Goal: Task Accomplishment & Management: Use online tool/utility

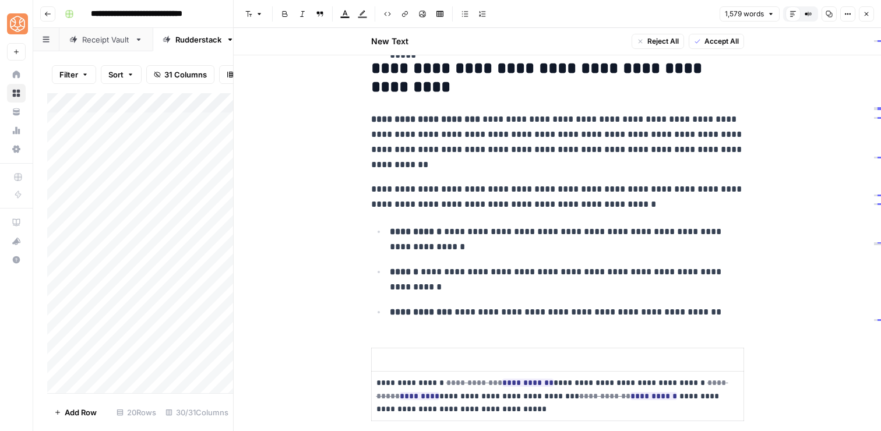
scroll to position [564, 0]
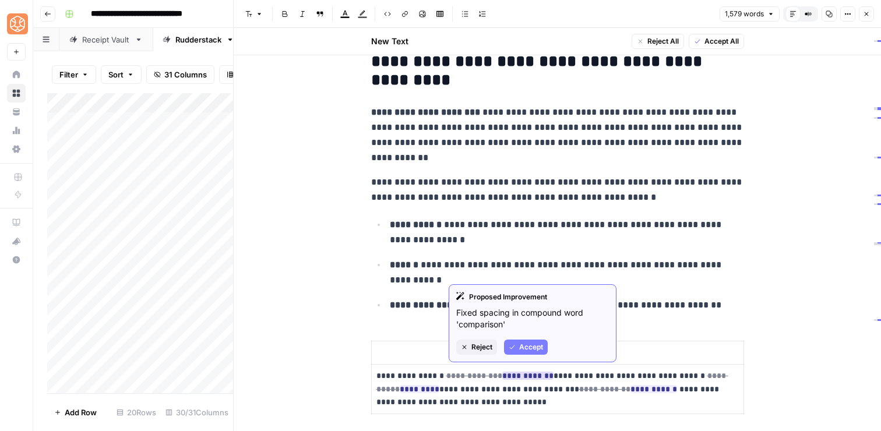
click at [526, 351] on span "Accept" at bounding box center [531, 347] width 24 height 10
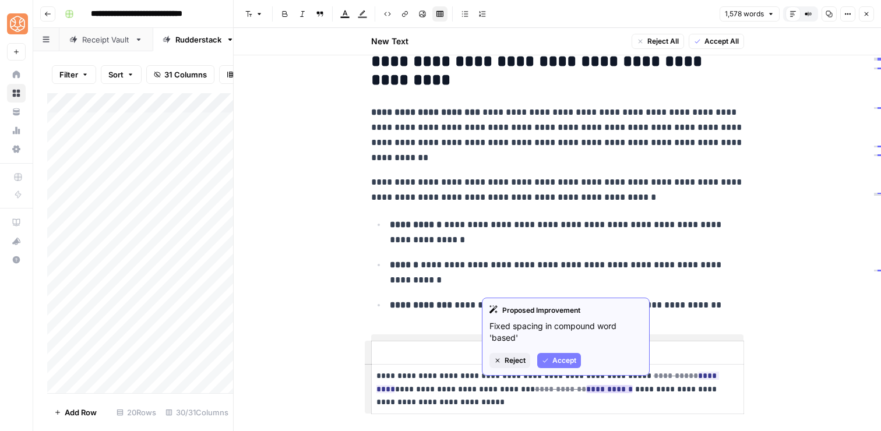
click at [556, 356] on span "Accept" at bounding box center [565, 361] width 24 height 10
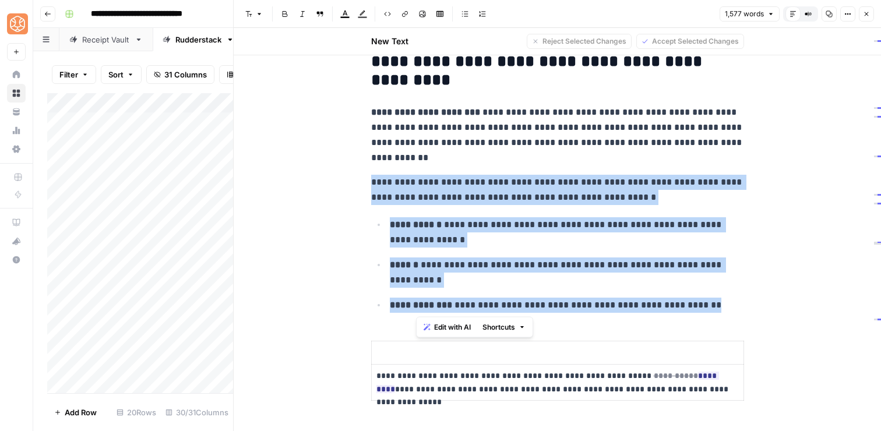
drag, startPoint x: 706, startPoint y: 304, endPoint x: 662, endPoint y: 161, distance: 149.0
click at [495, 330] on span "Shortcuts" at bounding box center [499, 327] width 33 height 10
click at [504, 347] on span "Add more detail" at bounding box center [538, 353] width 72 height 12
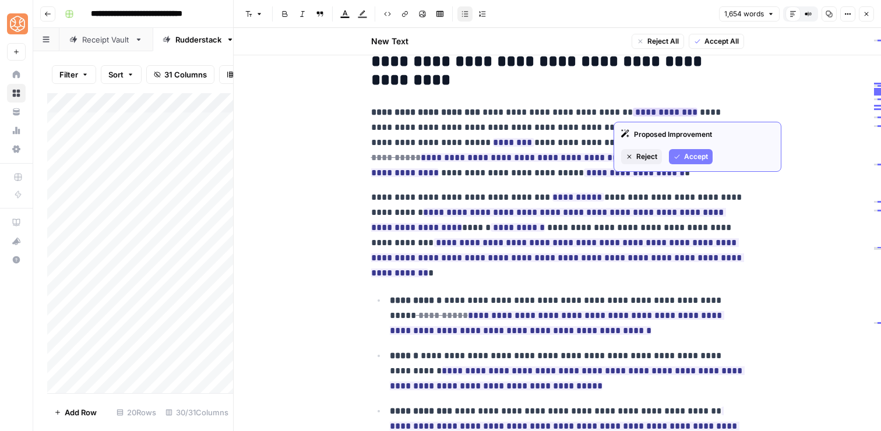
click at [678, 156] on icon "button" at bounding box center [677, 156] width 5 height 4
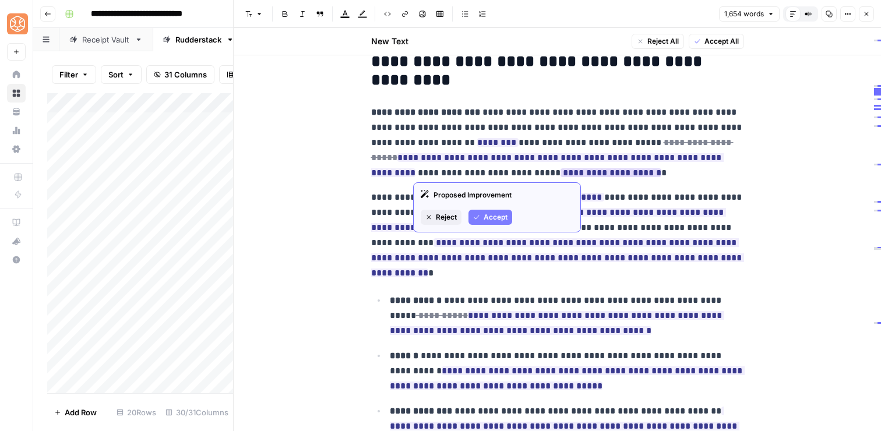
click at [476, 216] on icon "button" at bounding box center [476, 217] width 7 height 7
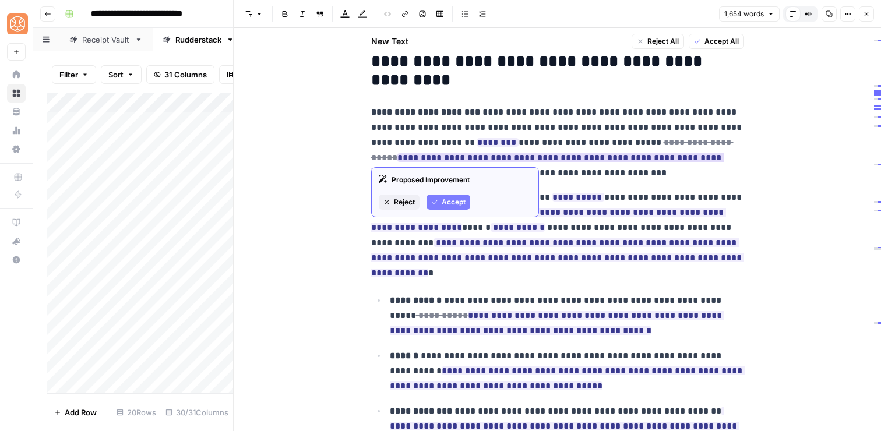
click at [444, 201] on span "Accept" at bounding box center [454, 202] width 24 height 10
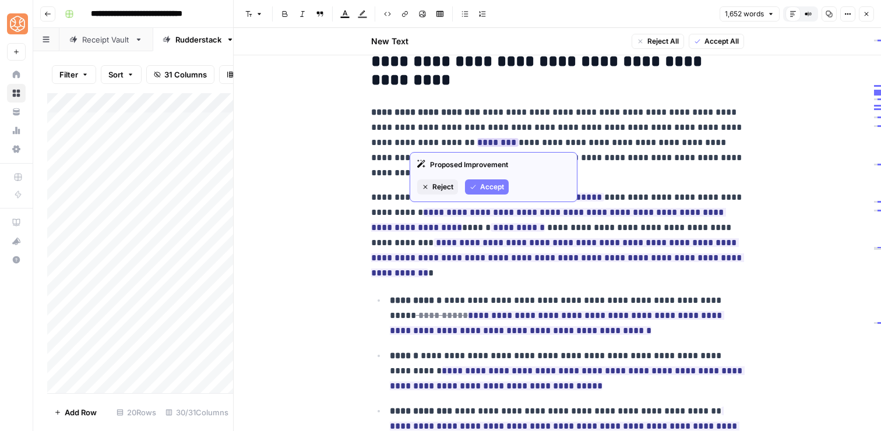
click at [478, 180] on button "Accept" at bounding box center [487, 187] width 44 height 15
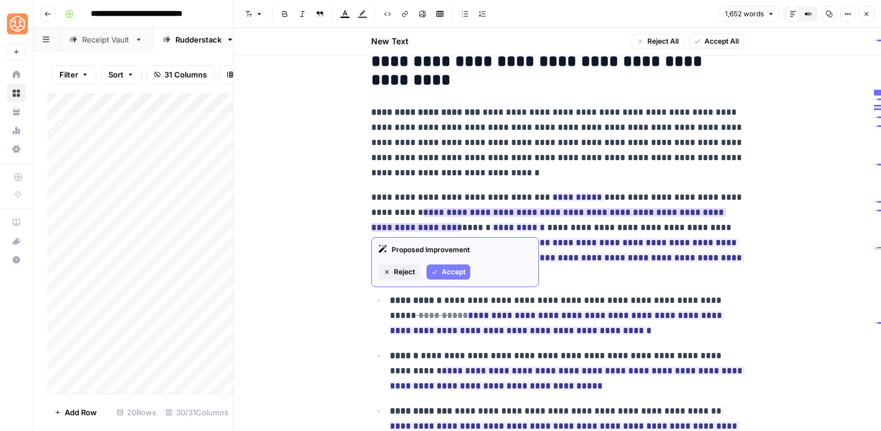
click at [458, 268] on span "Accept" at bounding box center [454, 272] width 24 height 10
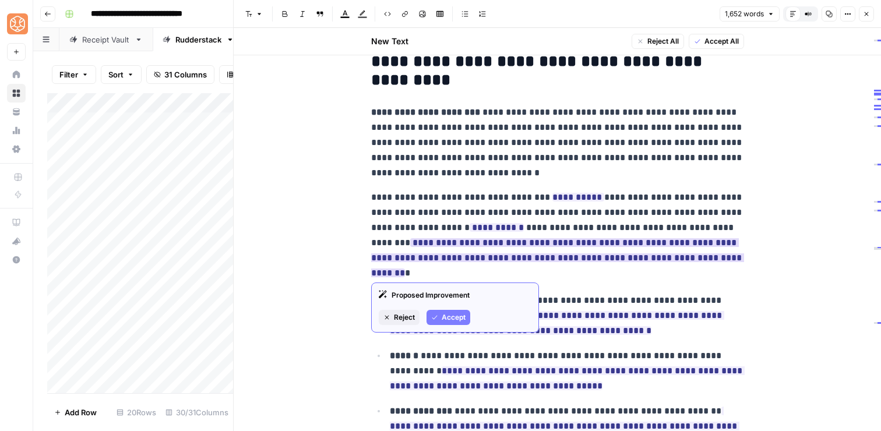
click at [439, 316] on button "Accept" at bounding box center [449, 317] width 44 height 15
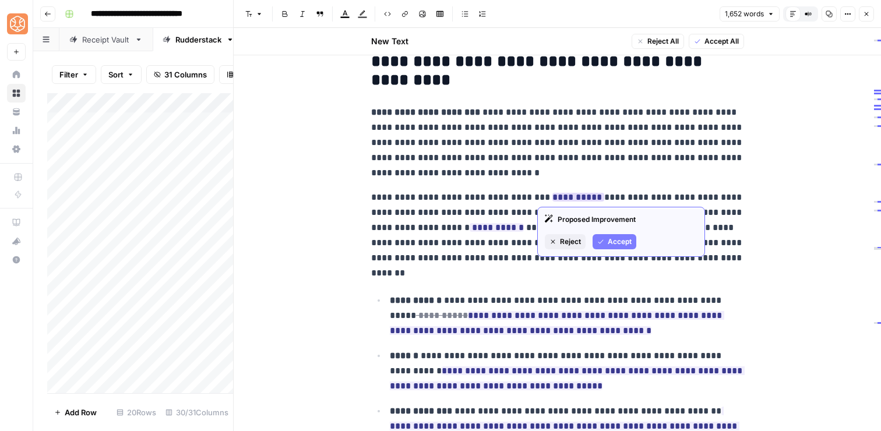
click at [604, 240] on icon "button" at bounding box center [600, 241] width 7 height 7
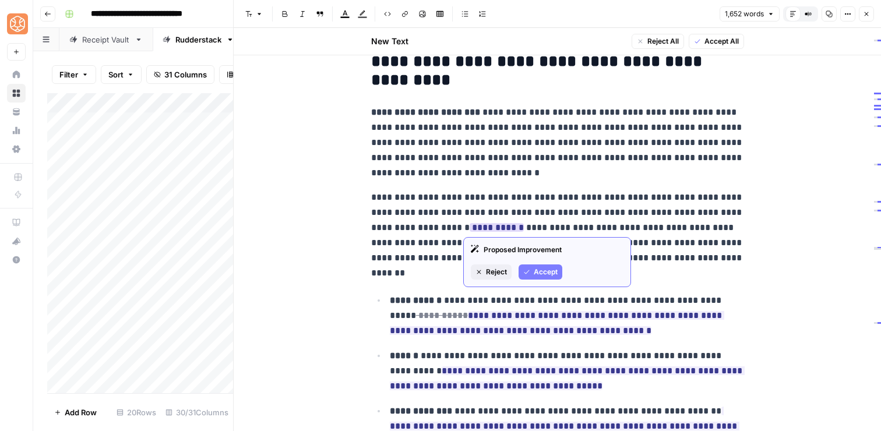
click at [529, 269] on icon "button" at bounding box center [526, 272] width 7 height 7
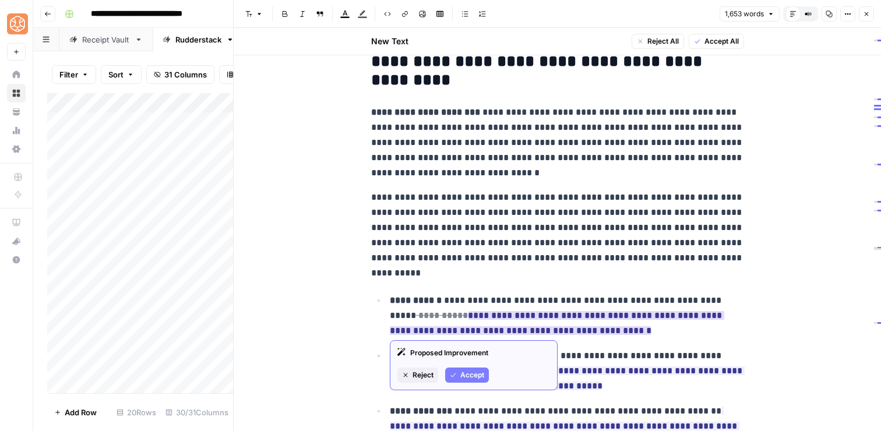
click at [467, 372] on span "Accept" at bounding box center [472, 375] width 24 height 10
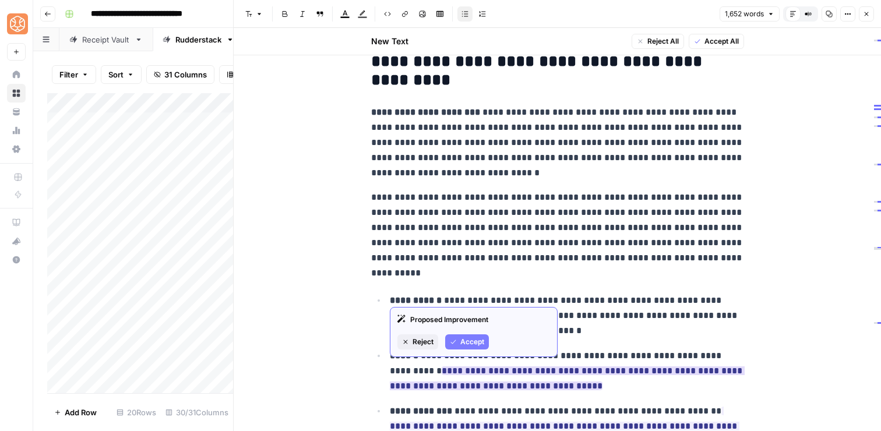
click at [469, 344] on span "Accept" at bounding box center [472, 342] width 24 height 10
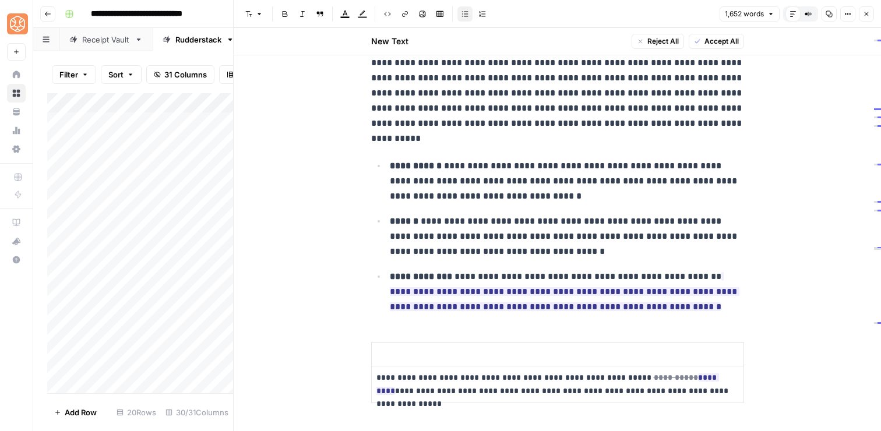
scroll to position [717, 0]
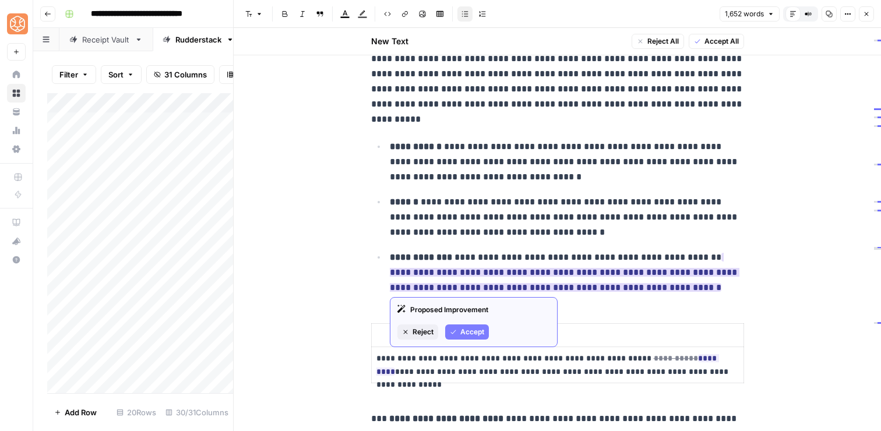
click at [469, 334] on span "Accept" at bounding box center [472, 332] width 24 height 10
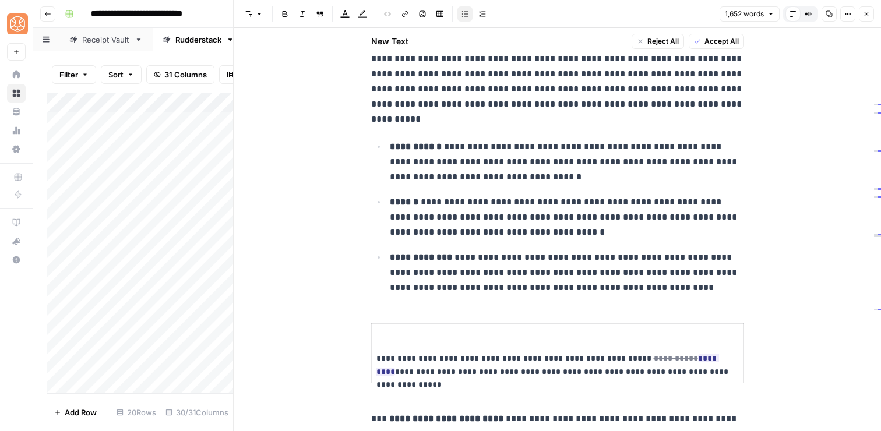
click at [373, 333] on th at bounding box center [557, 335] width 372 height 23
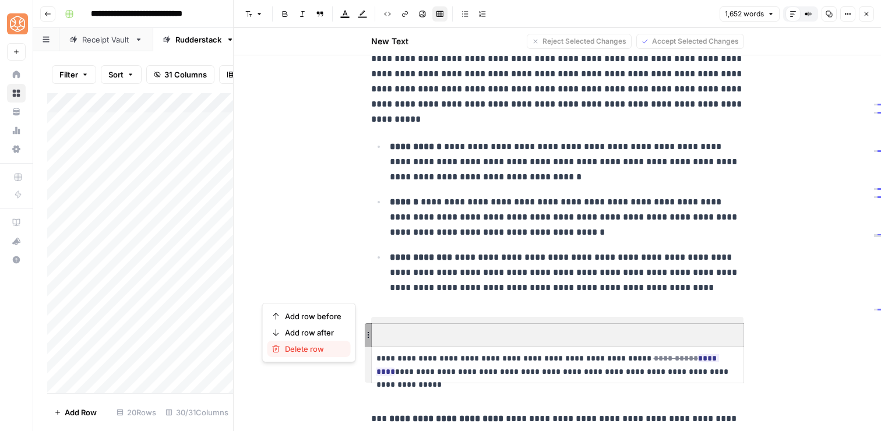
click at [322, 350] on span "Delete row" at bounding box center [313, 349] width 57 height 12
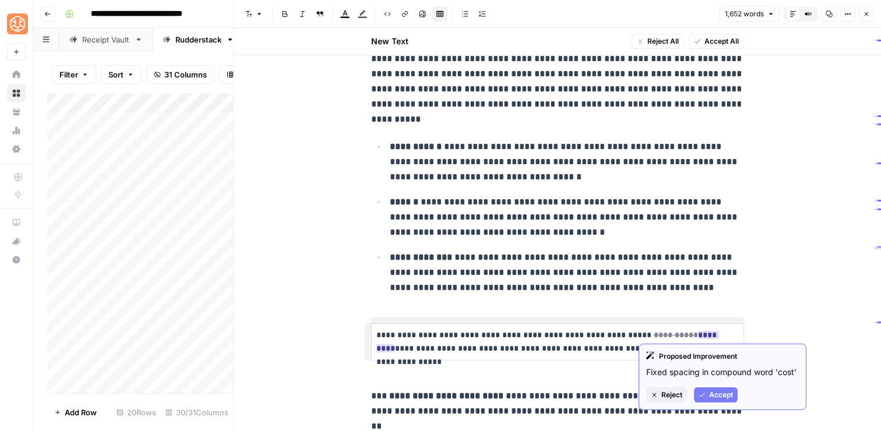
click at [710, 391] on span "Accept" at bounding box center [721, 395] width 24 height 10
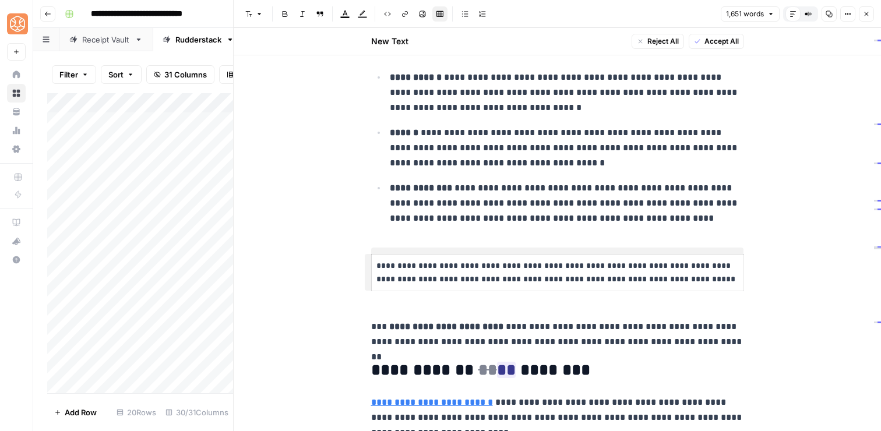
scroll to position [797, 0]
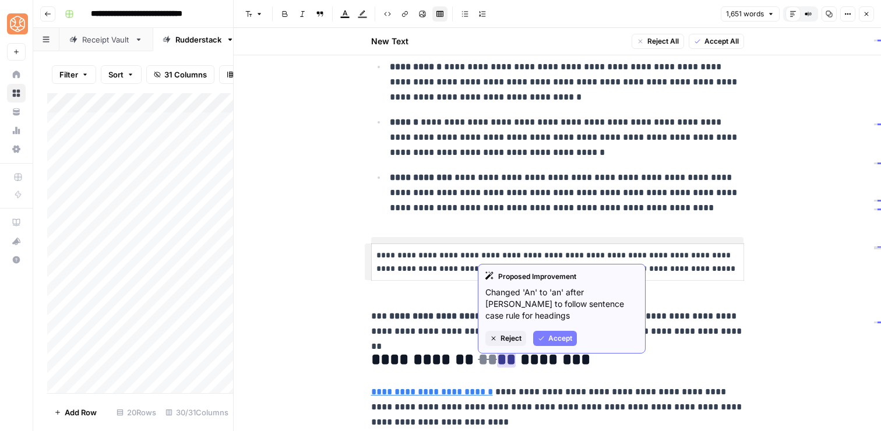
click at [505, 333] on span "Reject" at bounding box center [511, 338] width 21 height 10
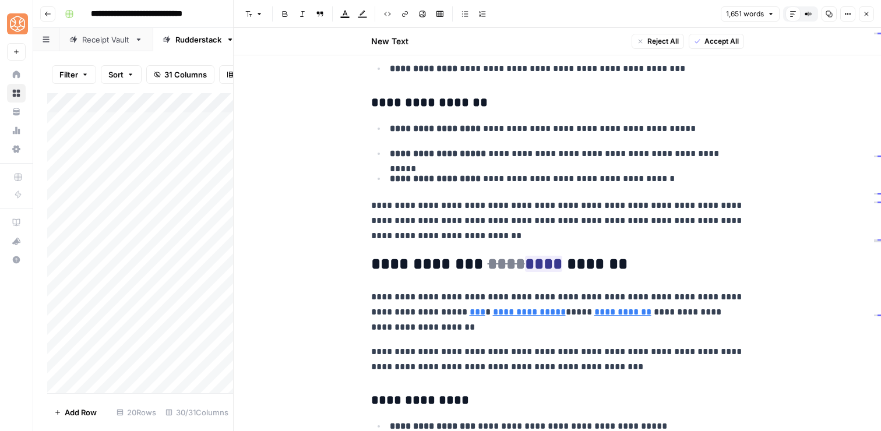
scroll to position [1343, 0]
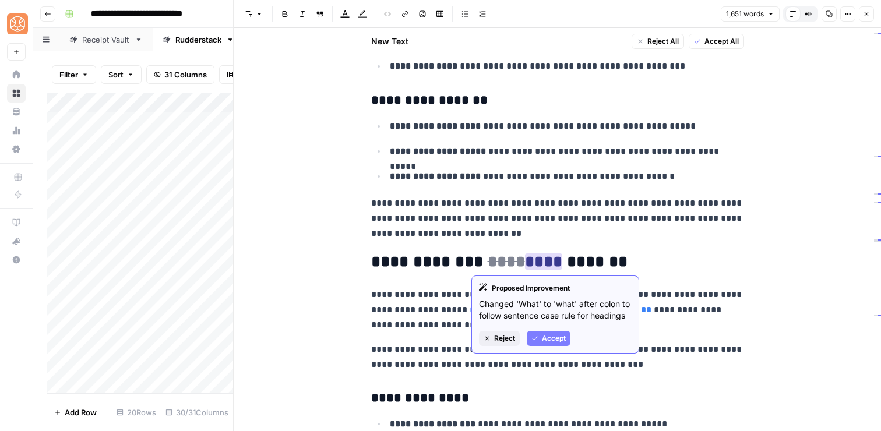
click at [542, 342] on span "Accept" at bounding box center [554, 338] width 24 height 10
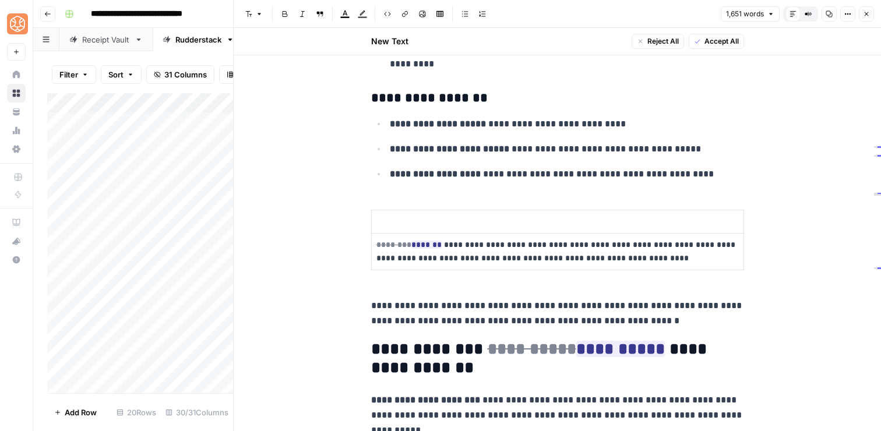
scroll to position [1797, 0]
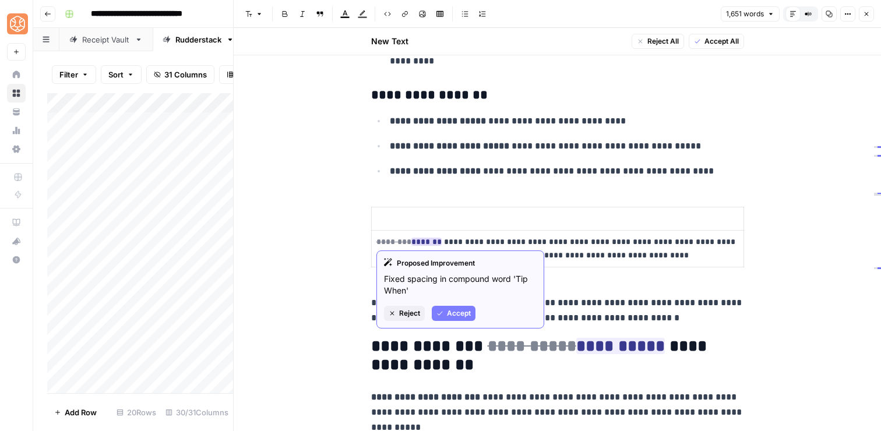
click at [454, 310] on span "Accept" at bounding box center [459, 313] width 24 height 10
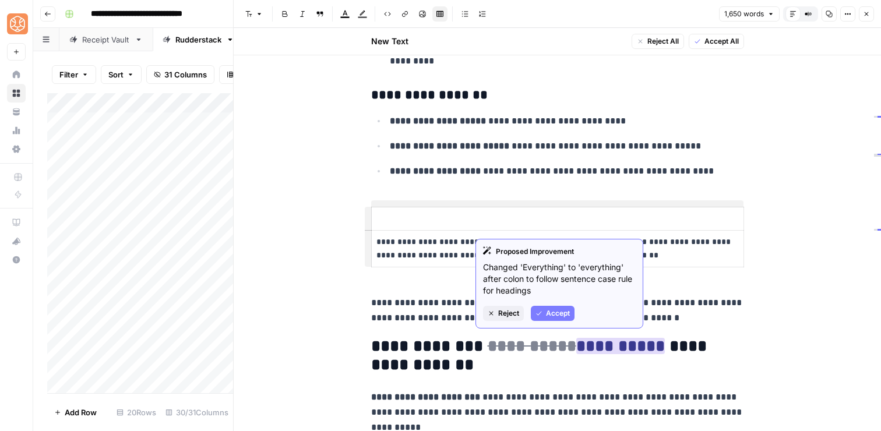
click at [561, 311] on span "Accept" at bounding box center [558, 313] width 24 height 10
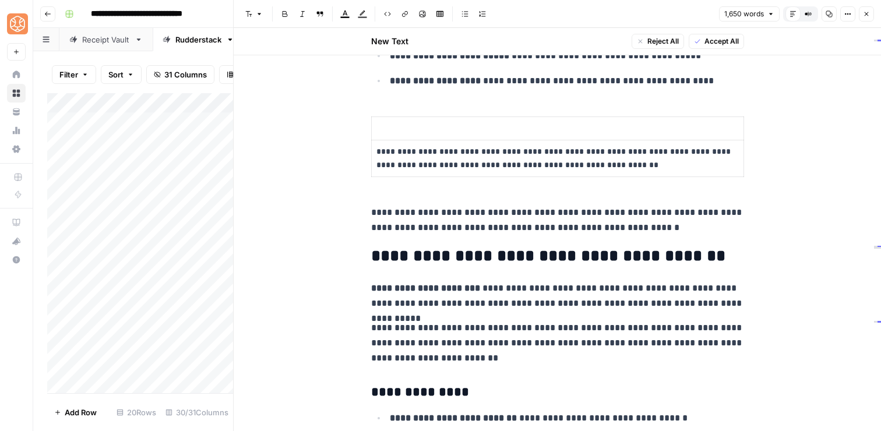
click at [495, 336] on p "**********" at bounding box center [557, 343] width 373 height 45
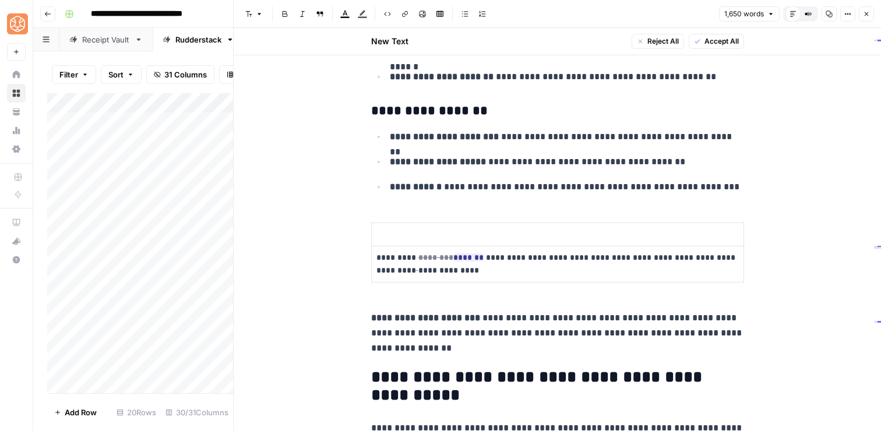
scroll to position [2320, 0]
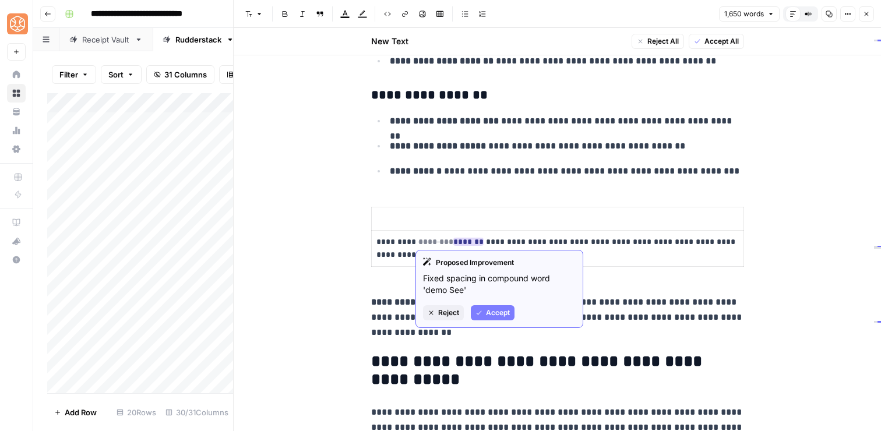
click at [480, 314] on icon "button" at bounding box center [479, 312] width 7 height 7
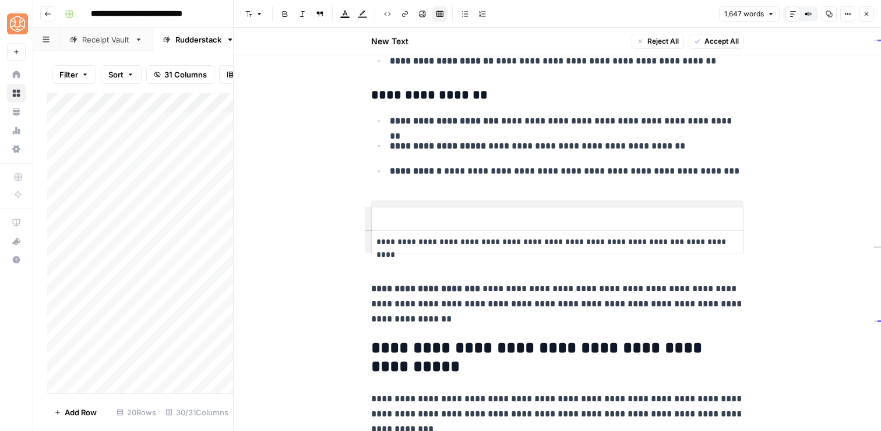
click at [413, 320] on p "**********" at bounding box center [557, 304] width 373 height 45
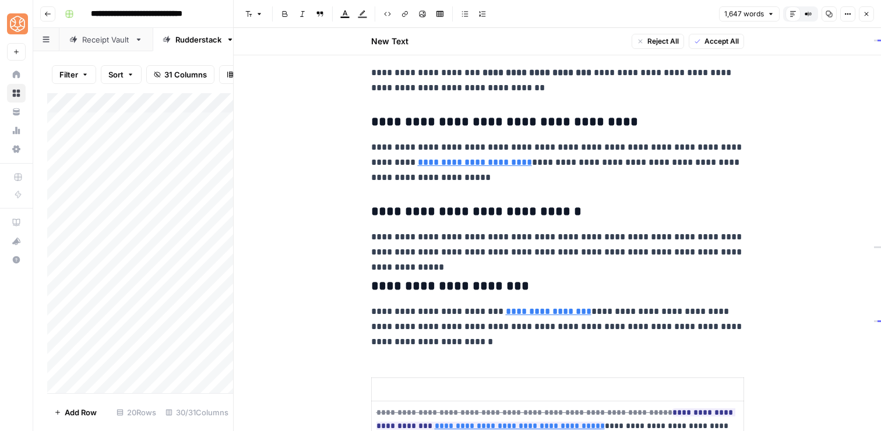
scroll to position [3012, 0]
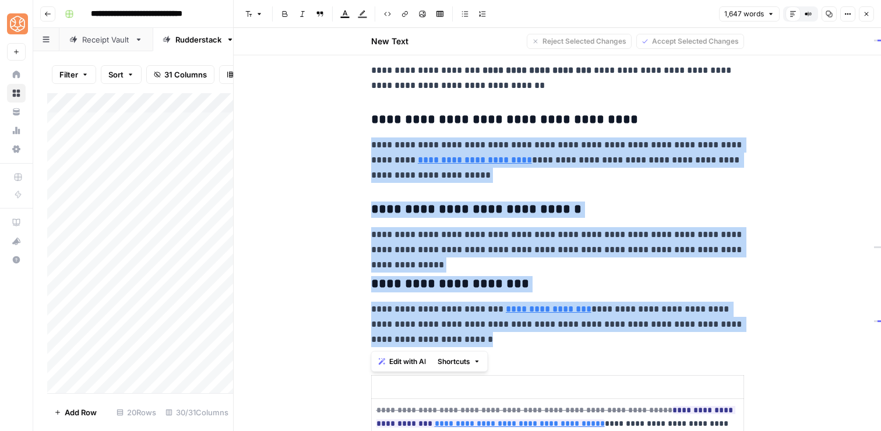
drag, startPoint x: 467, startPoint y: 340, endPoint x: 372, endPoint y: 132, distance: 228.2
click at [467, 359] on span "Shortcuts" at bounding box center [454, 362] width 33 height 10
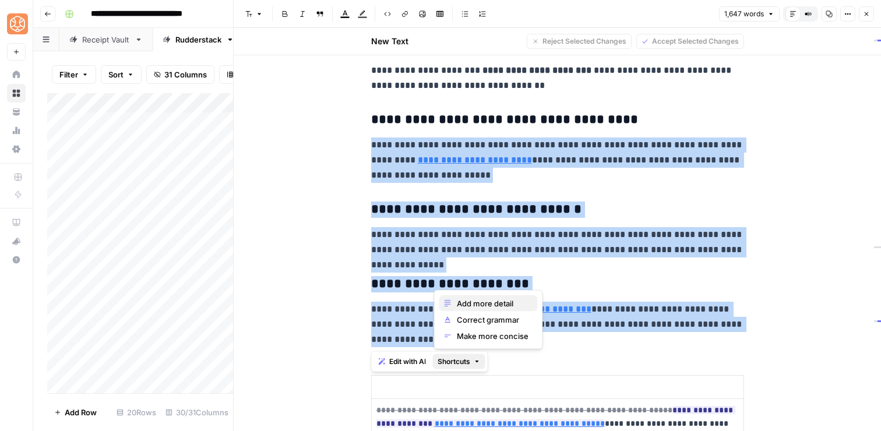
click at [488, 300] on span "Add more detail" at bounding box center [493, 304] width 72 height 12
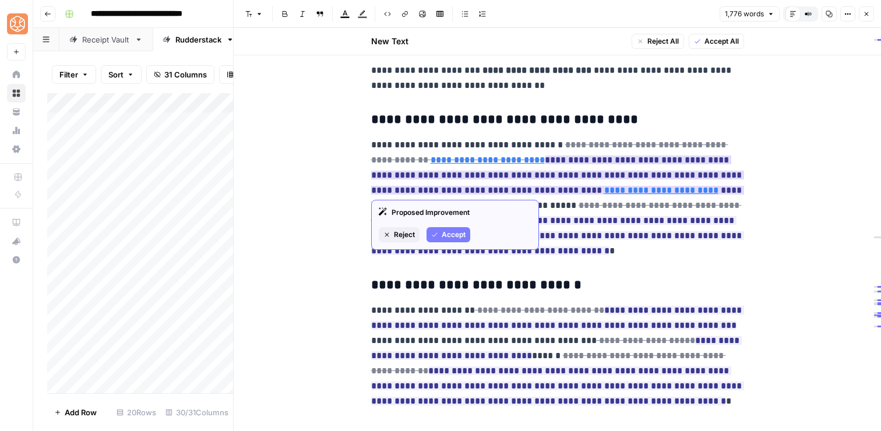
click at [460, 237] on span "Accept" at bounding box center [454, 235] width 24 height 10
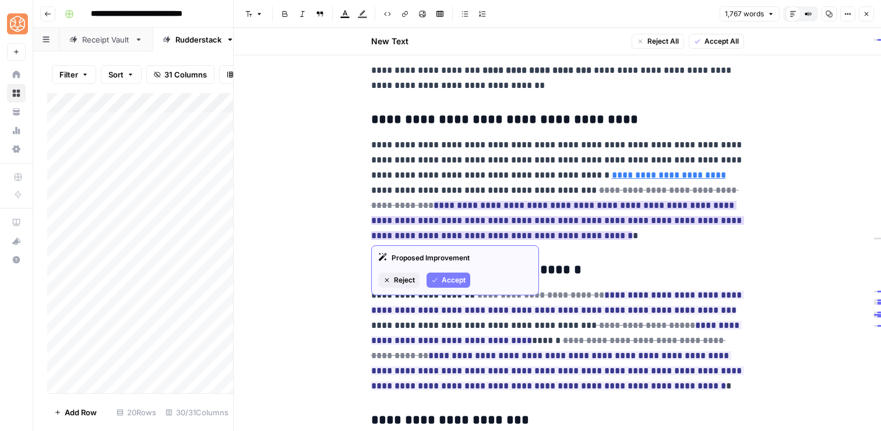
click at [460, 278] on span "Accept" at bounding box center [454, 280] width 24 height 10
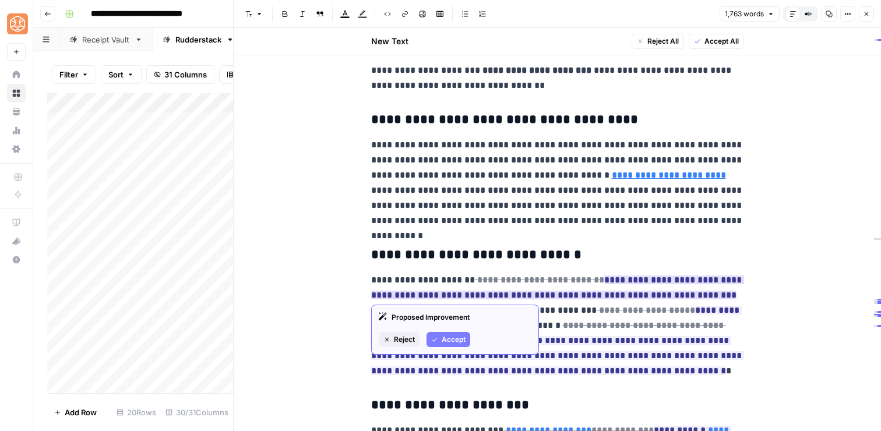
click at [456, 341] on span "Accept" at bounding box center [454, 340] width 24 height 10
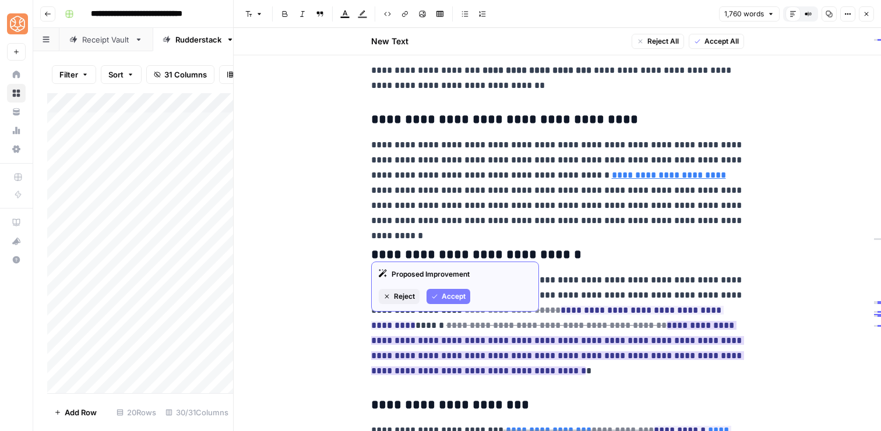
click at [449, 284] on div "Proposed Improvement Reject Accept" at bounding box center [455, 287] width 168 height 50
click at [449, 294] on span "Accept" at bounding box center [454, 296] width 24 height 10
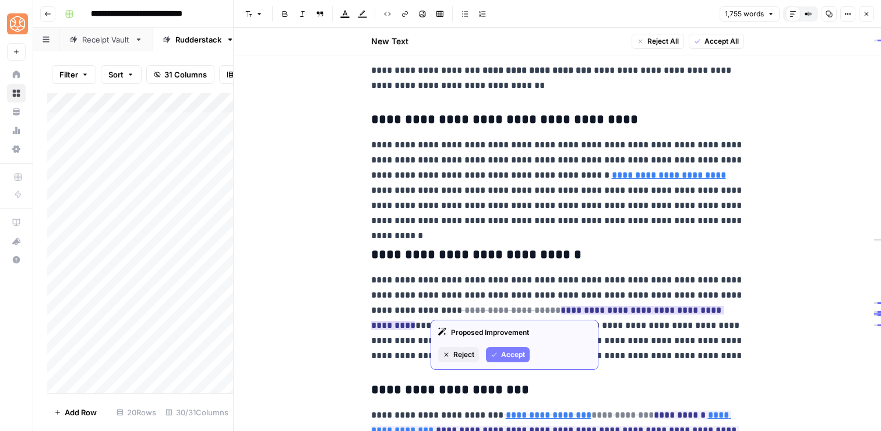
click at [518, 356] on span "Accept" at bounding box center [513, 355] width 24 height 10
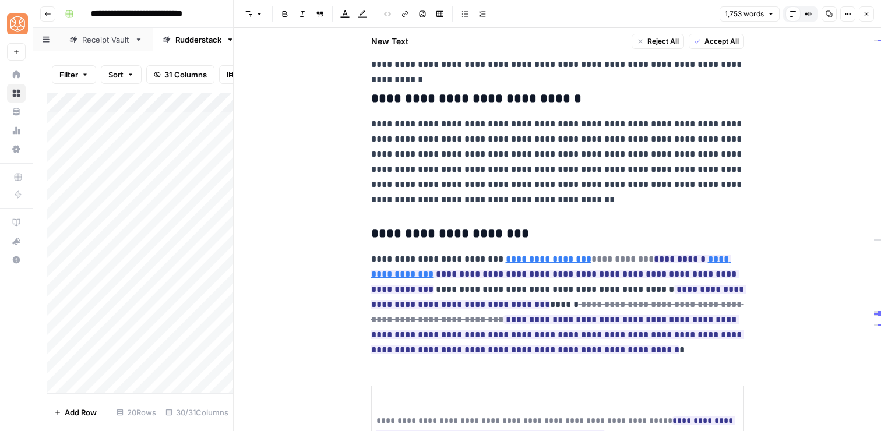
scroll to position [3184, 0]
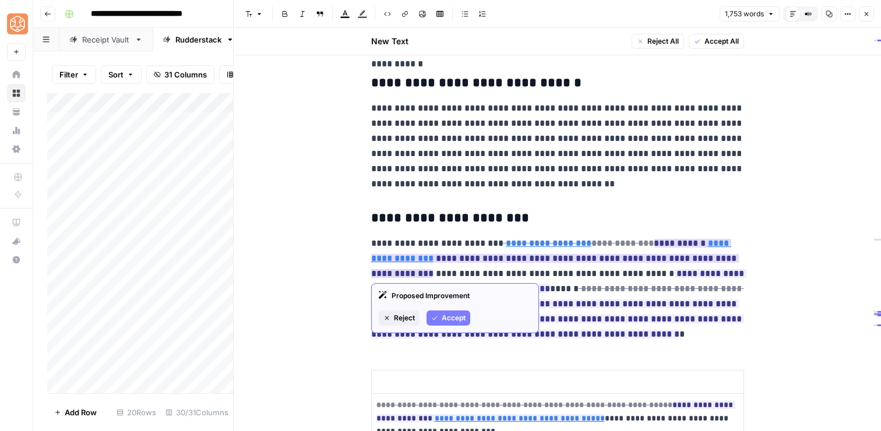
click at [462, 320] on span "Accept" at bounding box center [454, 318] width 24 height 10
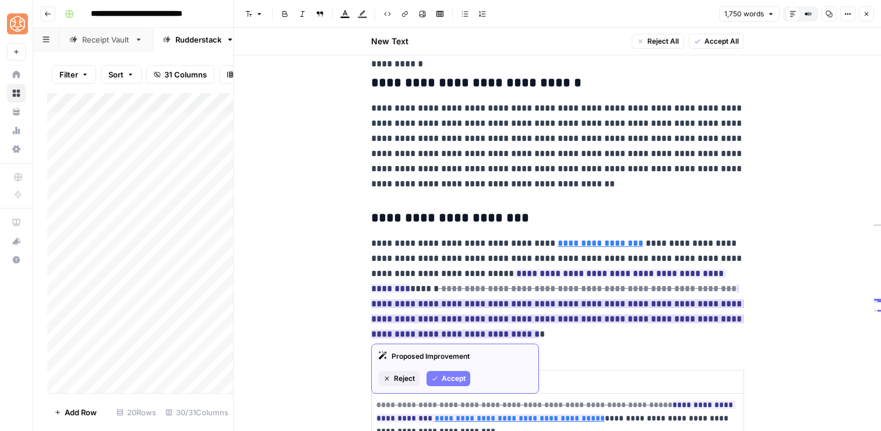
click at [445, 376] on span "Accept" at bounding box center [454, 379] width 24 height 10
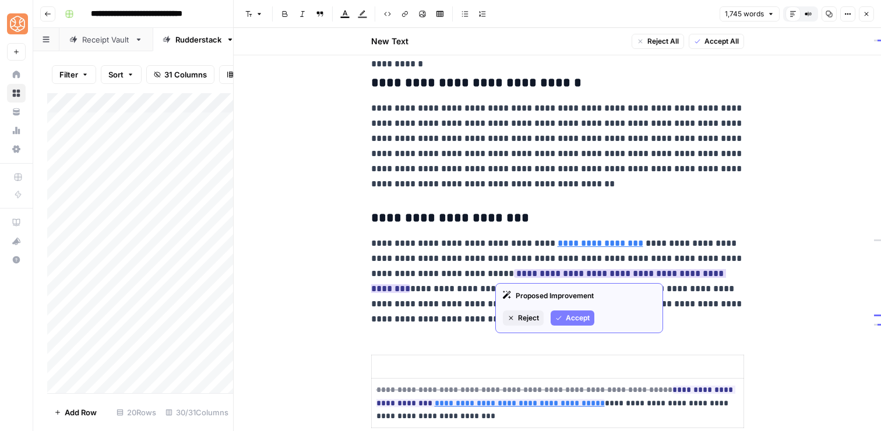
click at [562, 309] on div "Proposed Improvement Reject Accept" at bounding box center [579, 308] width 168 height 50
click at [562, 317] on button "Accept" at bounding box center [573, 318] width 44 height 15
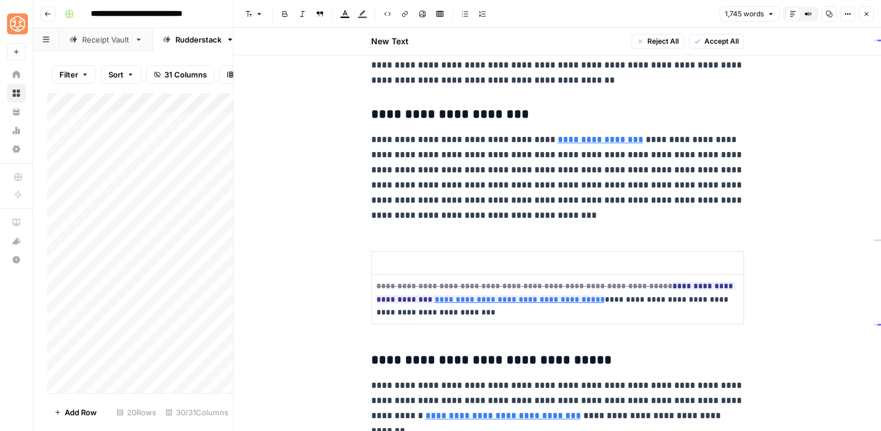
scroll to position [3293, 0]
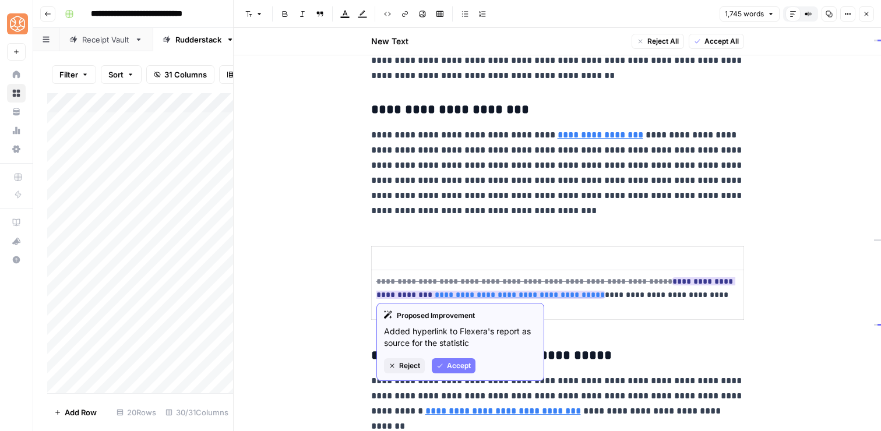
click at [455, 363] on span "Accept" at bounding box center [459, 366] width 24 height 10
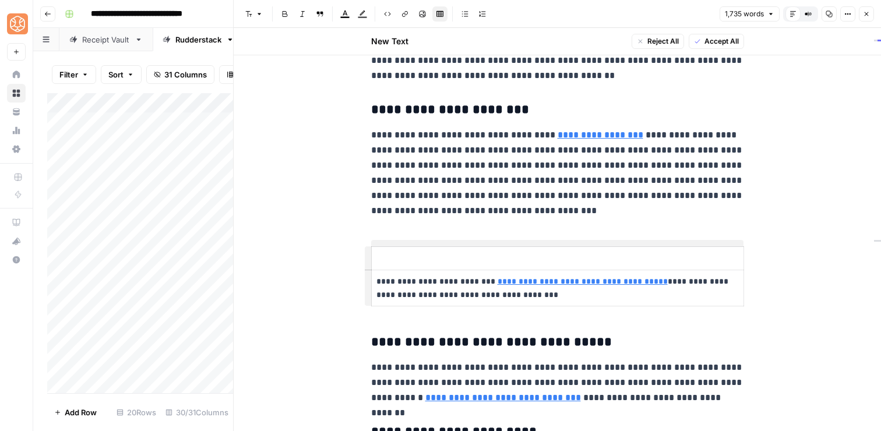
click at [392, 256] on p at bounding box center [558, 258] width 363 height 13
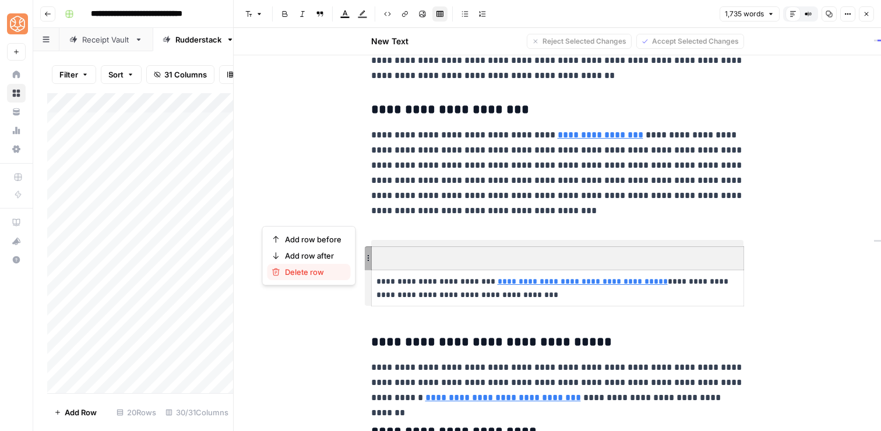
click at [329, 268] on span "Delete row" at bounding box center [313, 272] width 57 height 12
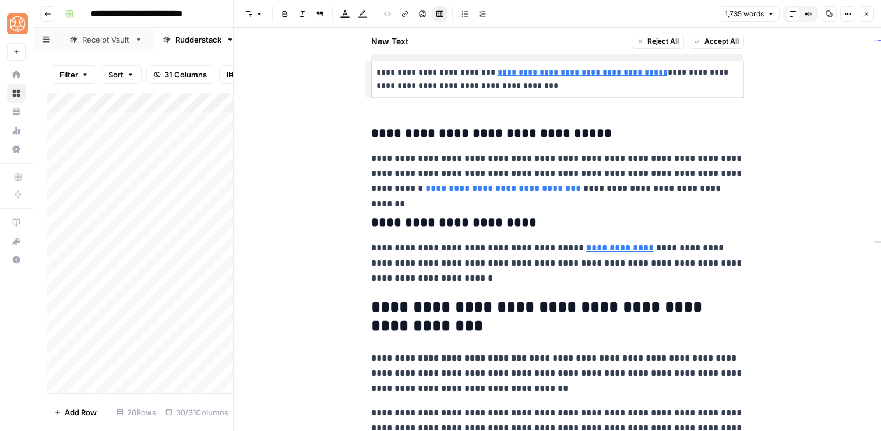
scroll to position [3486, 0]
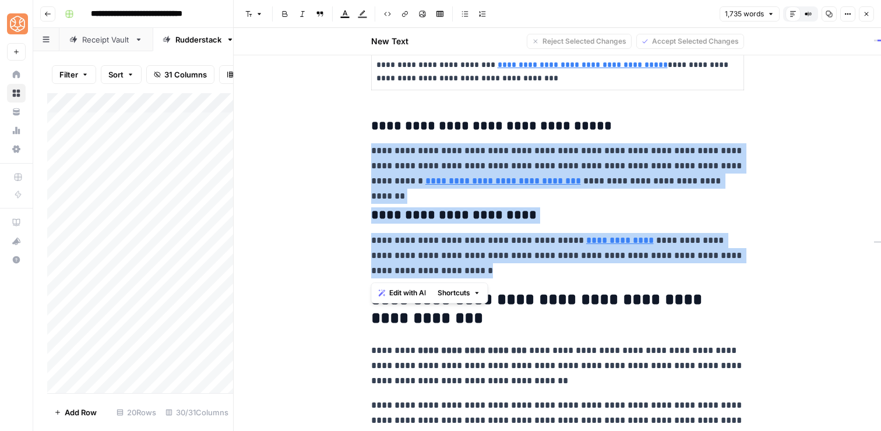
drag, startPoint x: 470, startPoint y: 269, endPoint x: 368, endPoint y: 153, distance: 154.4
click at [448, 297] on span "Shortcuts" at bounding box center [454, 293] width 33 height 10
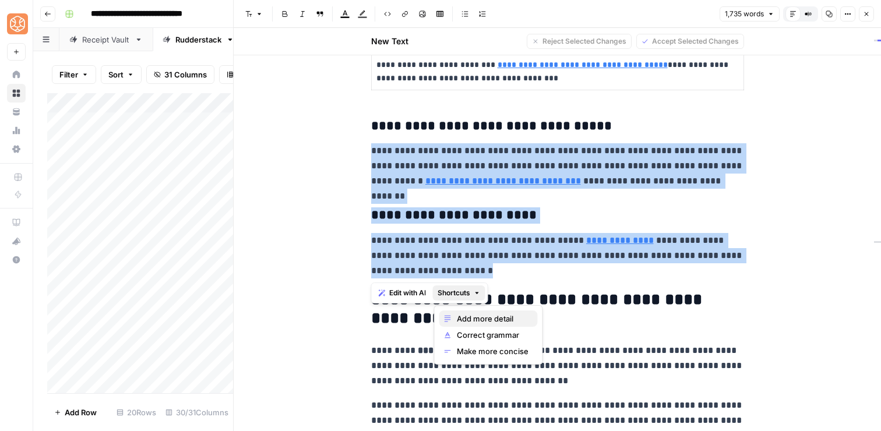
click at [458, 318] on span "Add more detail" at bounding box center [493, 319] width 72 height 12
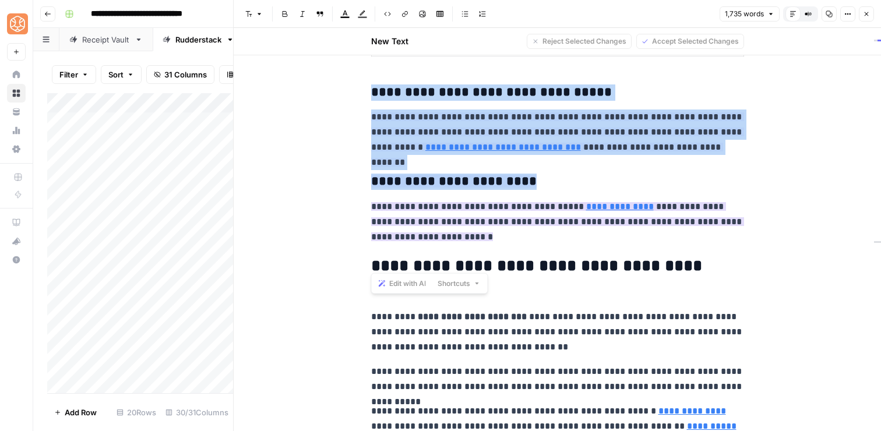
scroll to position [3527, 0]
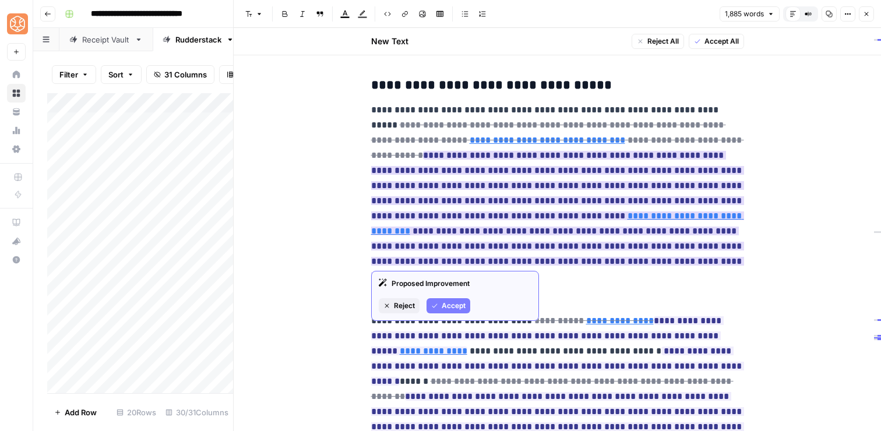
click at [452, 308] on span "Accept" at bounding box center [454, 306] width 24 height 10
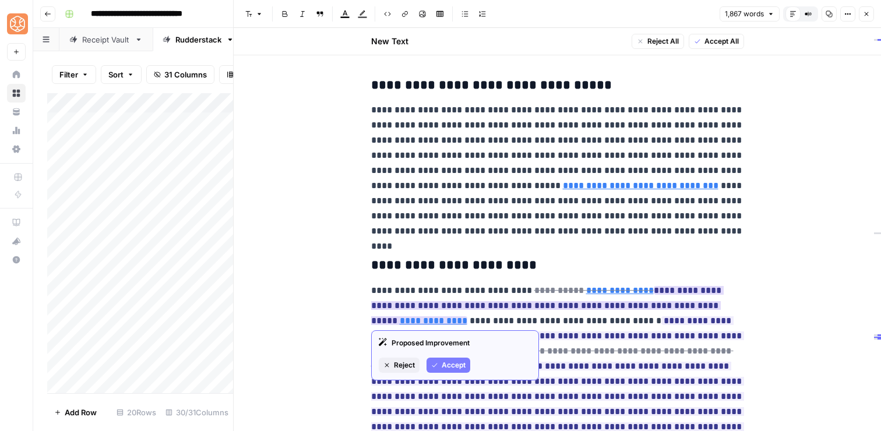
click at [454, 367] on span "Accept" at bounding box center [454, 365] width 24 height 10
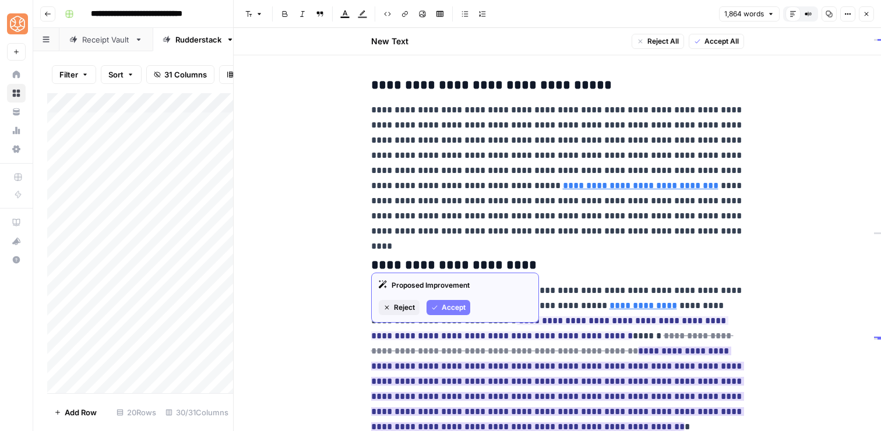
click at [449, 303] on span "Accept" at bounding box center [454, 308] width 24 height 10
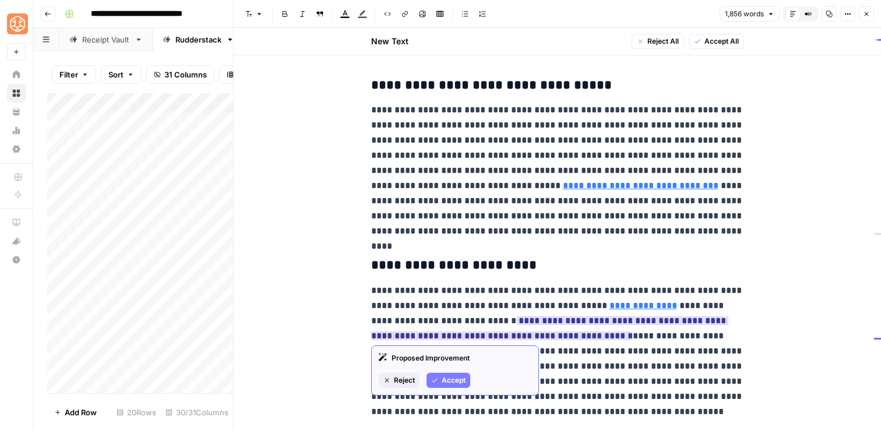
click at [456, 375] on button "Accept" at bounding box center [449, 380] width 44 height 15
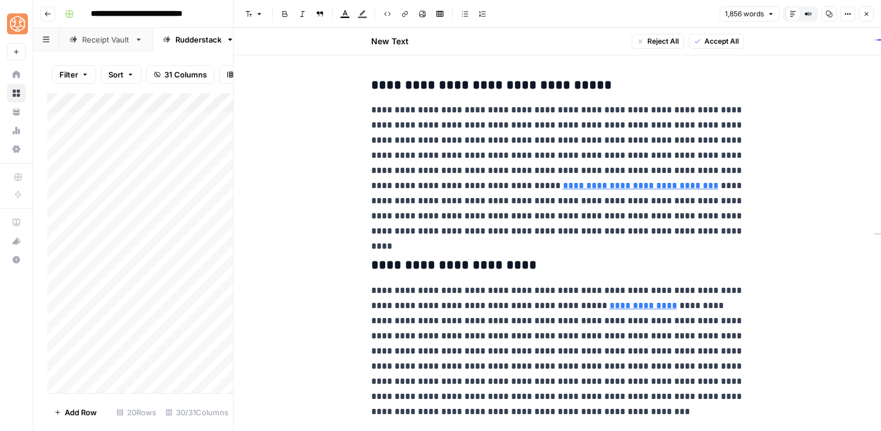
click at [413, 188] on p "**********" at bounding box center [557, 171] width 373 height 136
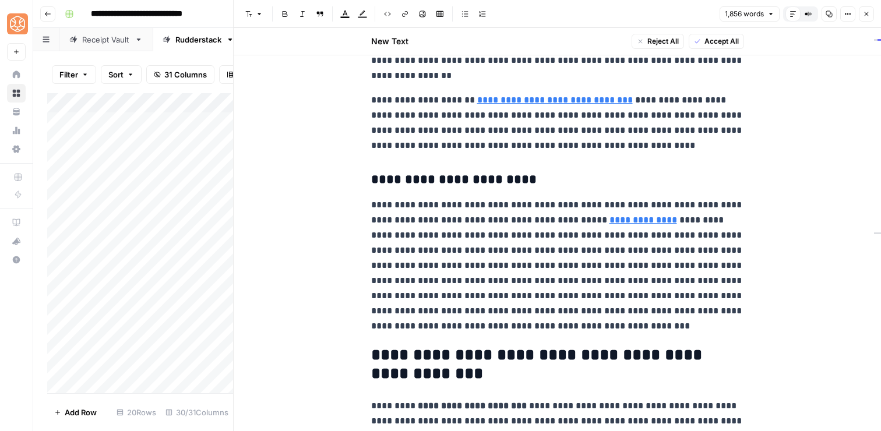
scroll to position [3636, 0]
click at [535, 284] on p "**********" at bounding box center [557, 266] width 373 height 136
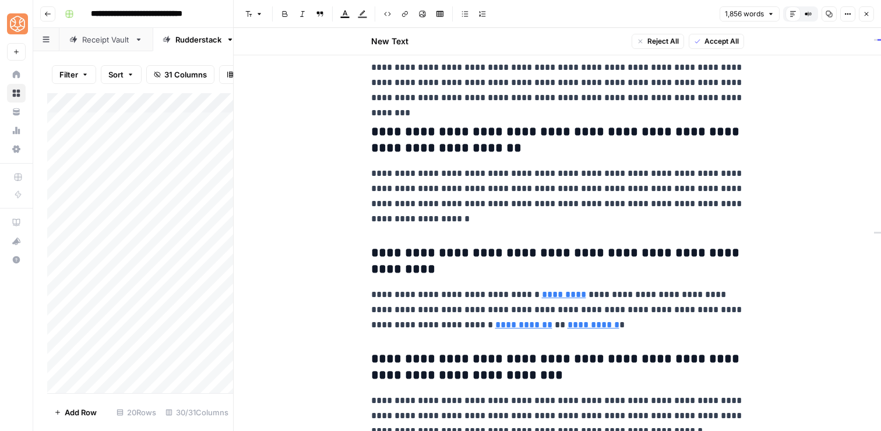
scroll to position [4591, 0]
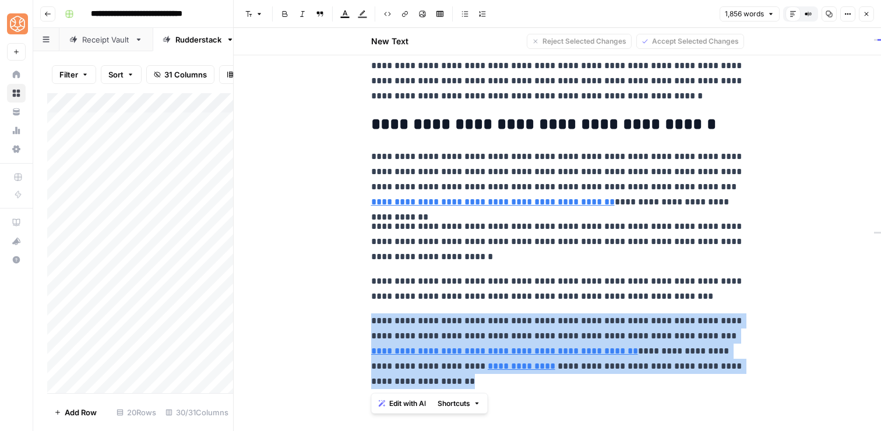
drag, startPoint x: 413, startPoint y: 385, endPoint x: 365, endPoint y: 323, distance: 78.2
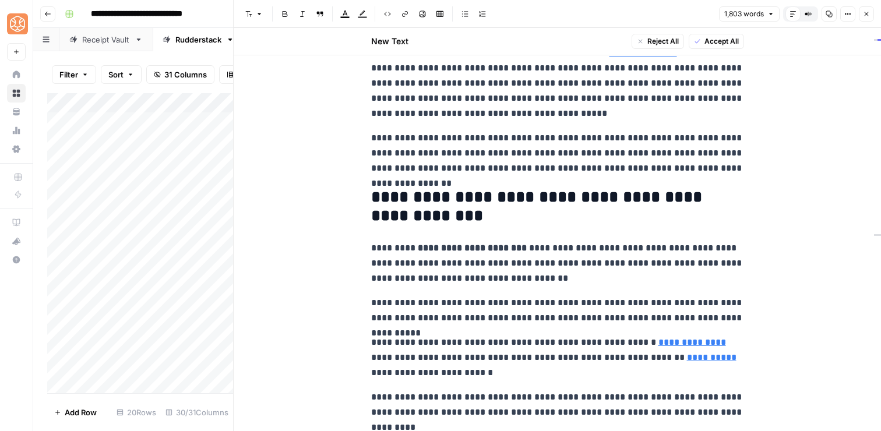
scroll to position [3801, 0]
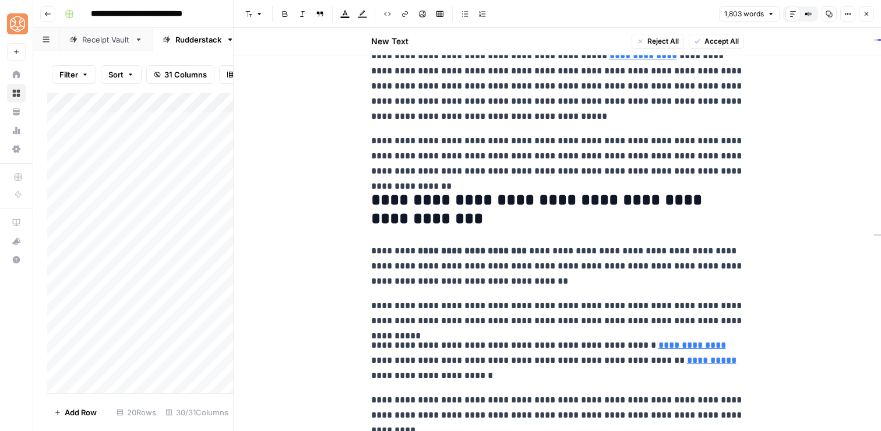
click at [743, 170] on p "**********" at bounding box center [557, 155] width 373 height 45
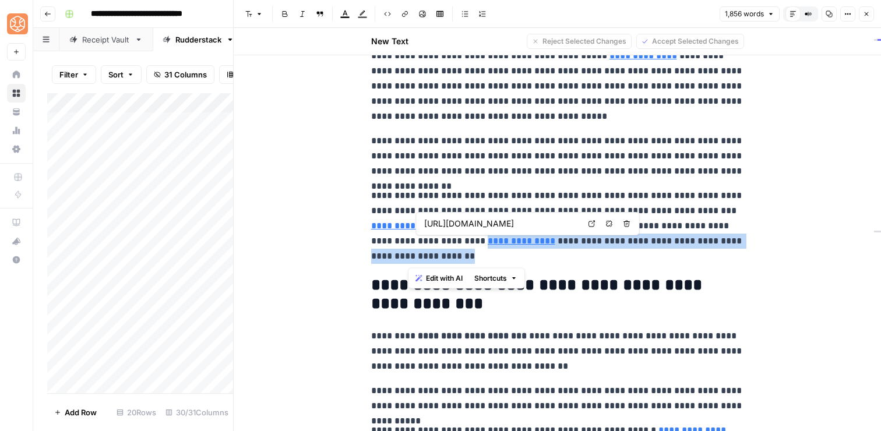
drag, startPoint x: 607, startPoint y: 262, endPoint x: 425, endPoint y: 240, distance: 183.8
click at [425, 240] on p "**********" at bounding box center [557, 226] width 373 height 76
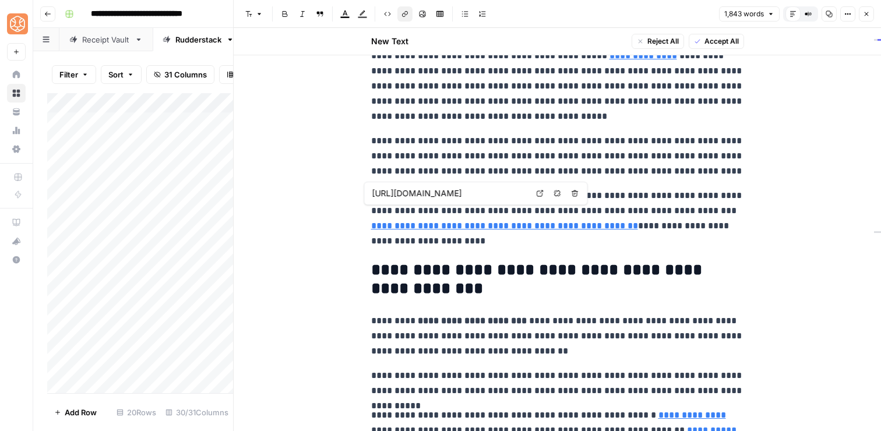
click at [425, 229] on link "**********" at bounding box center [504, 225] width 267 height 9
click at [437, 150] on p "**********" at bounding box center [557, 155] width 373 height 45
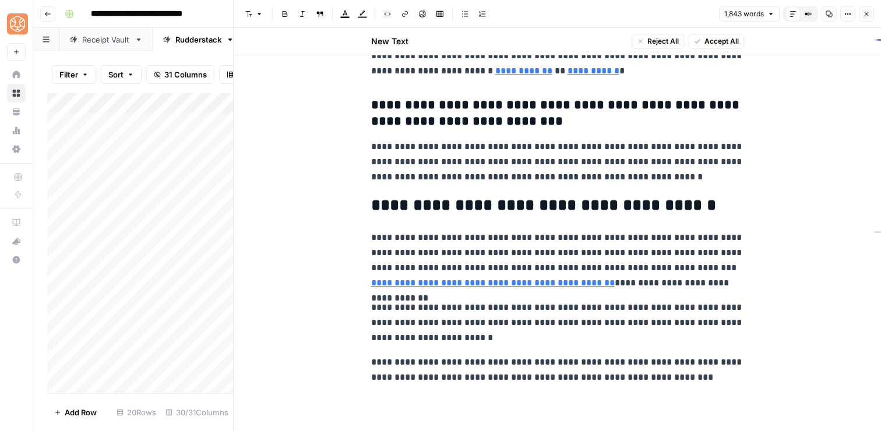
scroll to position [4600, 0]
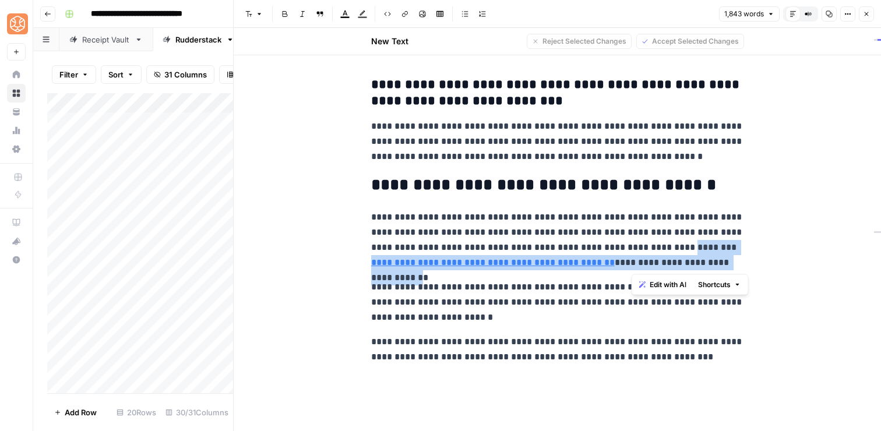
drag, startPoint x: 715, startPoint y: 263, endPoint x: 633, endPoint y: 251, distance: 83.2
click at [633, 251] on p "**********" at bounding box center [557, 240] width 373 height 61
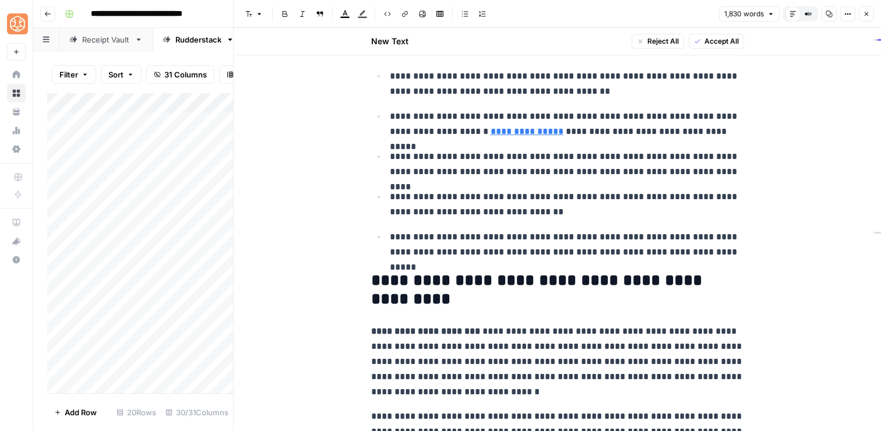
scroll to position [0, 0]
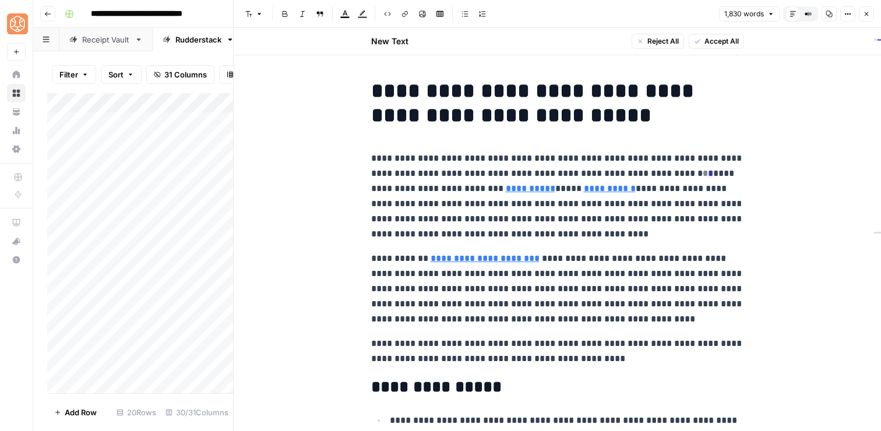
click at [558, 230] on p "**********" at bounding box center [557, 196] width 373 height 91
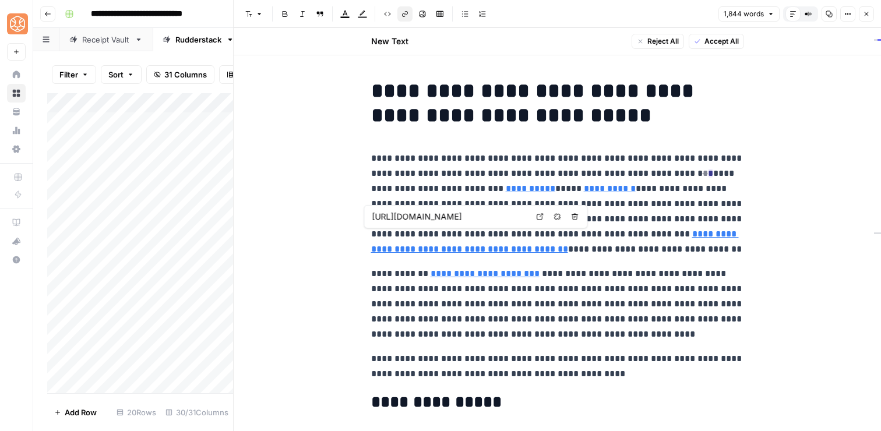
click at [613, 230] on link "**********" at bounding box center [555, 242] width 368 height 24
click at [605, 311] on p "**********" at bounding box center [557, 304] width 373 height 76
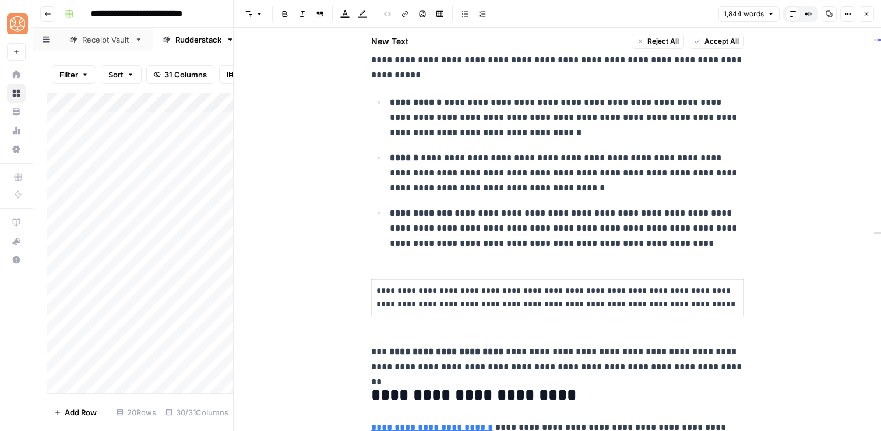
scroll to position [779, 0]
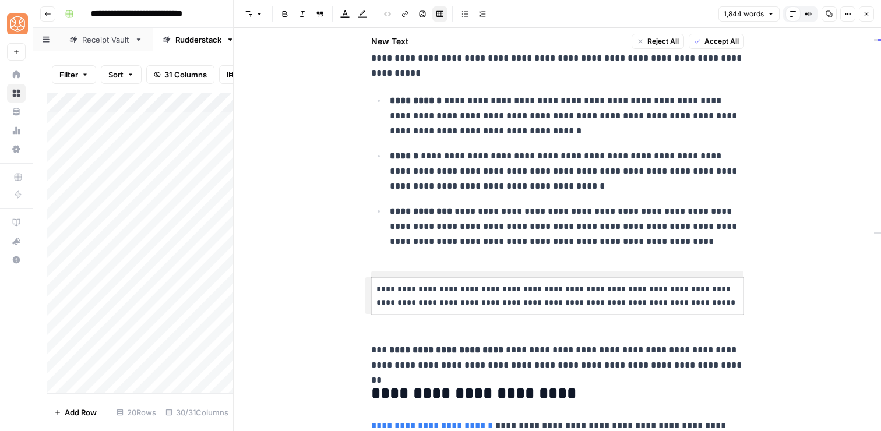
click at [477, 293] on p "**********" at bounding box center [558, 296] width 363 height 27
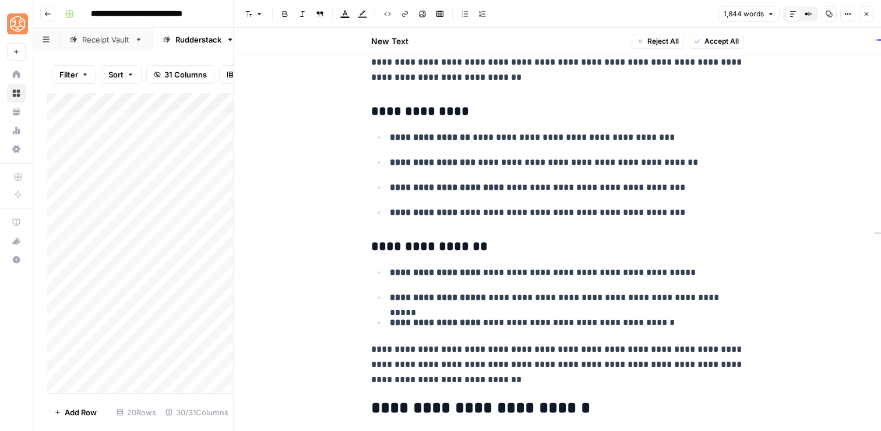
scroll to position [1243, 0]
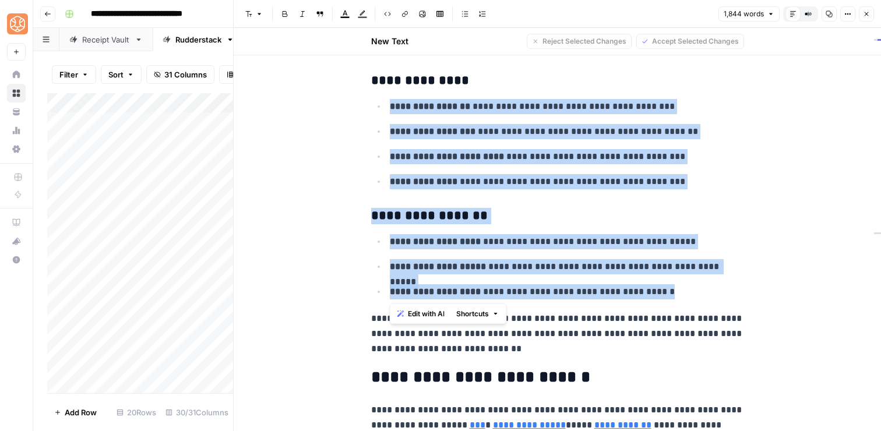
drag, startPoint x: 670, startPoint y: 291, endPoint x: 635, endPoint y: 96, distance: 197.9
click at [474, 312] on span "Shortcuts" at bounding box center [472, 314] width 33 height 10
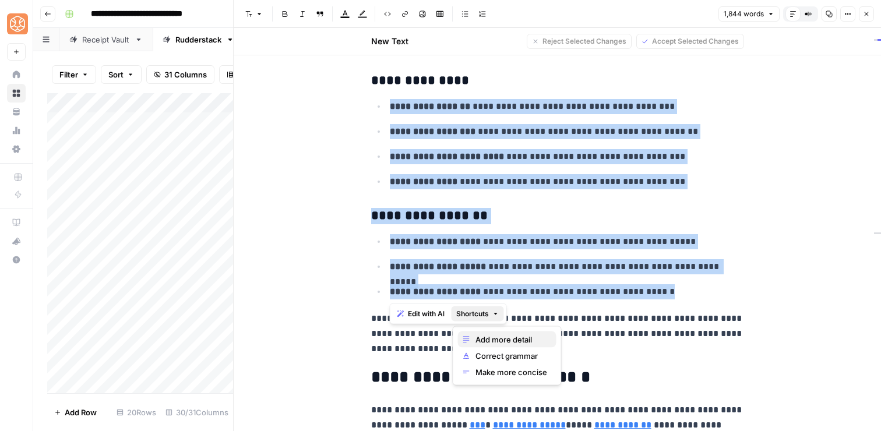
click at [481, 338] on span "Add more detail" at bounding box center [512, 340] width 72 height 12
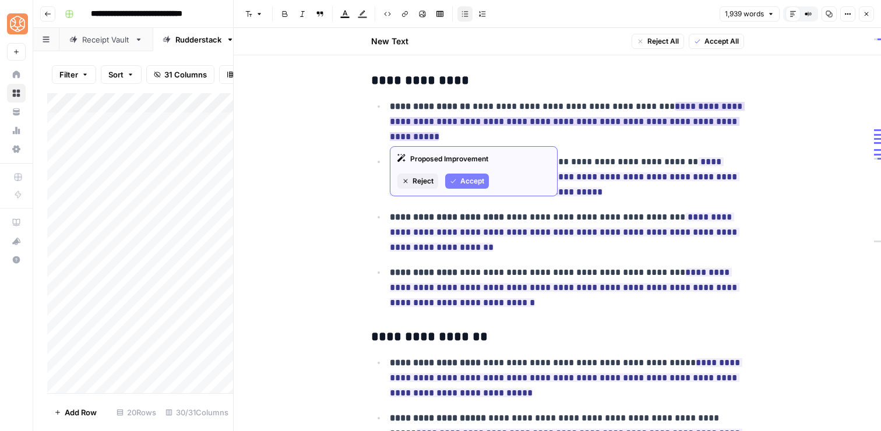
click at [451, 177] on button "Accept" at bounding box center [467, 181] width 44 height 15
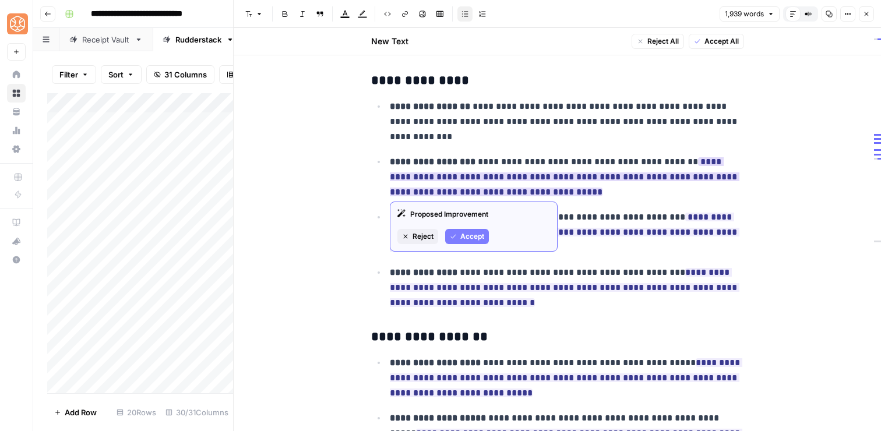
click at [462, 237] on span "Accept" at bounding box center [472, 236] width 24 height 10
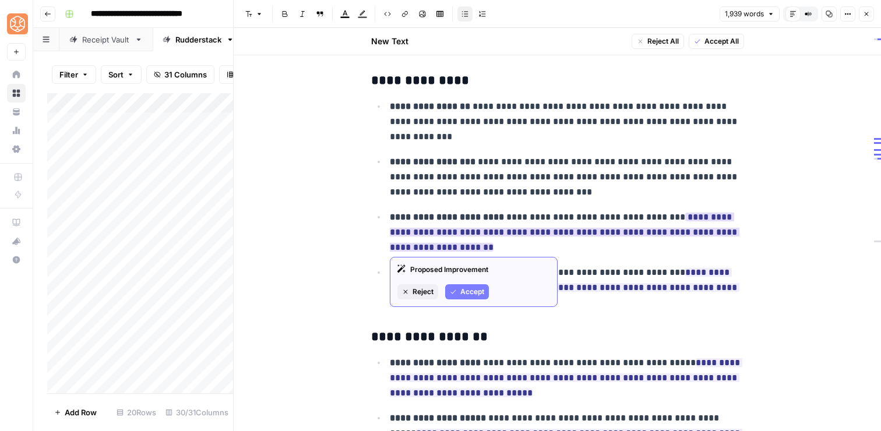
click at [456, 291] on icon "button" at bounding box center [453, 292] width 7 height 7
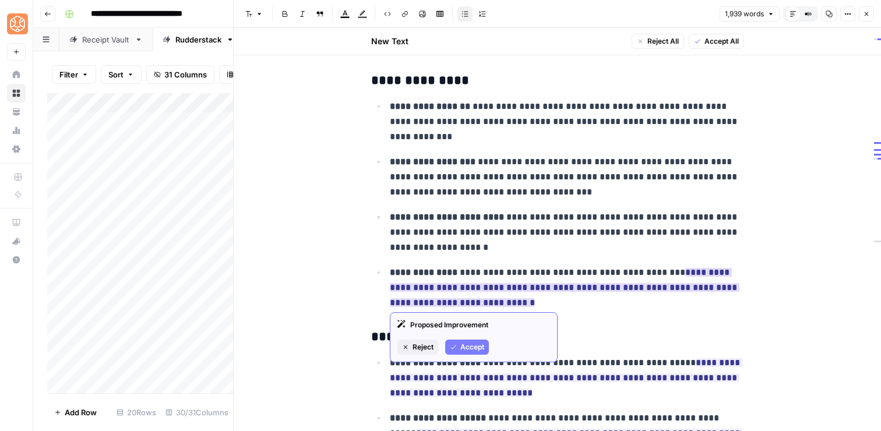
click at [457, 346] on button "Accept" at bounding box center [467, 347] width 44 height 15
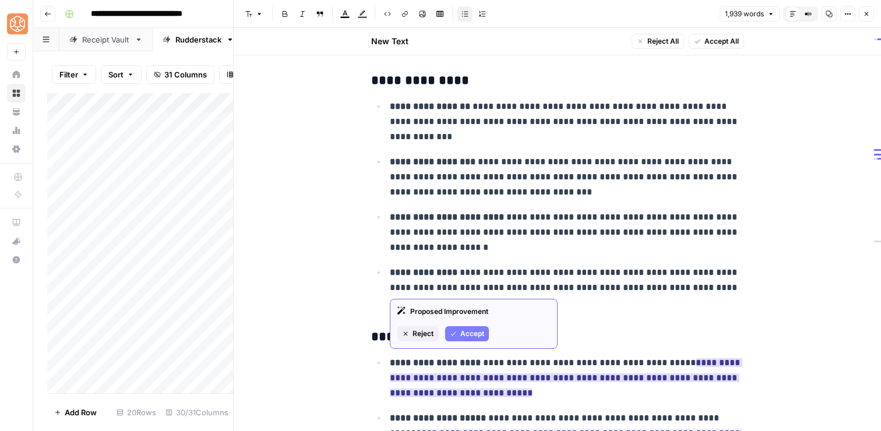
click at [474, 329] on span "Accept" at bounding box center [472, 334] width 24 height 10
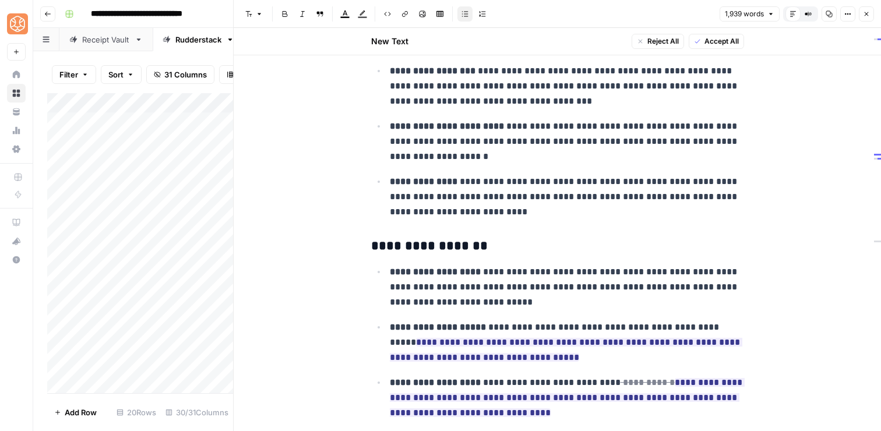
scroll to position [1585, 0]
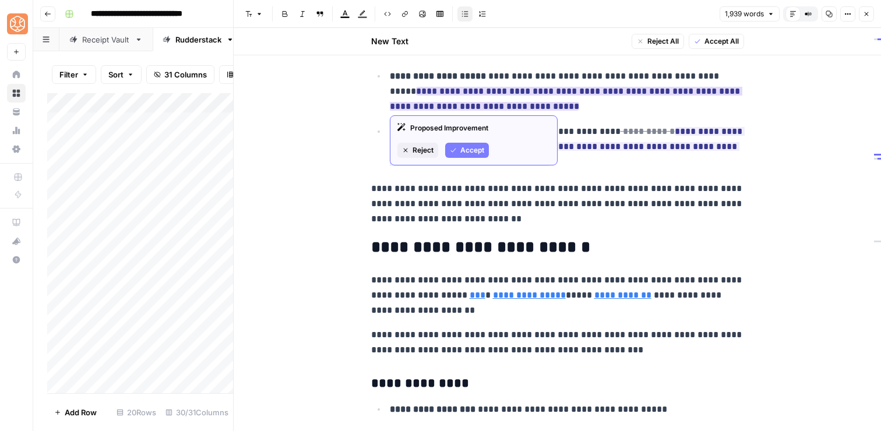
click at [458, 147] on button "Accept" at bounding box center [467, 150] width 44 height 15
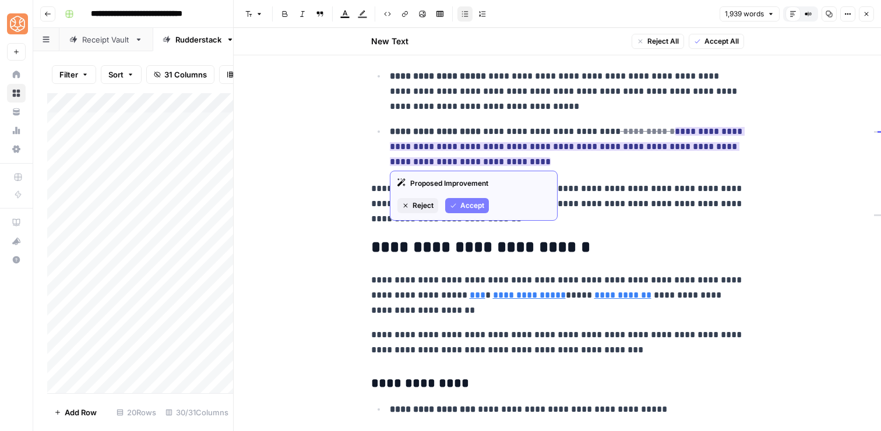
click at [458, 205] on button "Accept" at bounding box center [467, 205] width 44 height 15
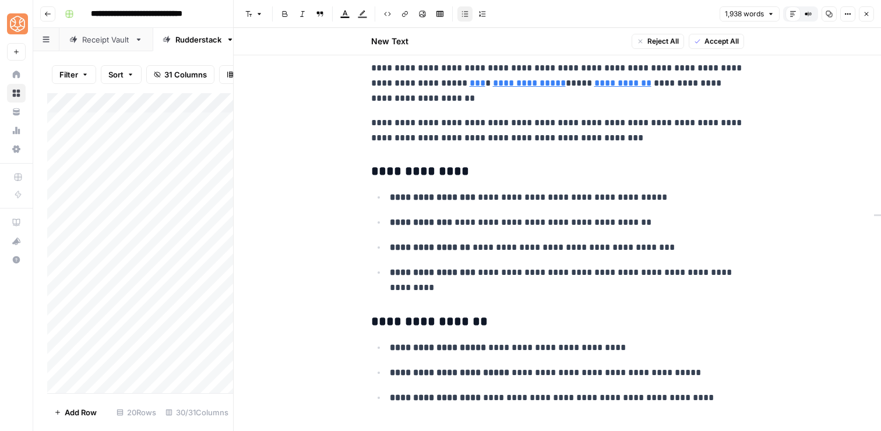
scroll to position [1851, 0]
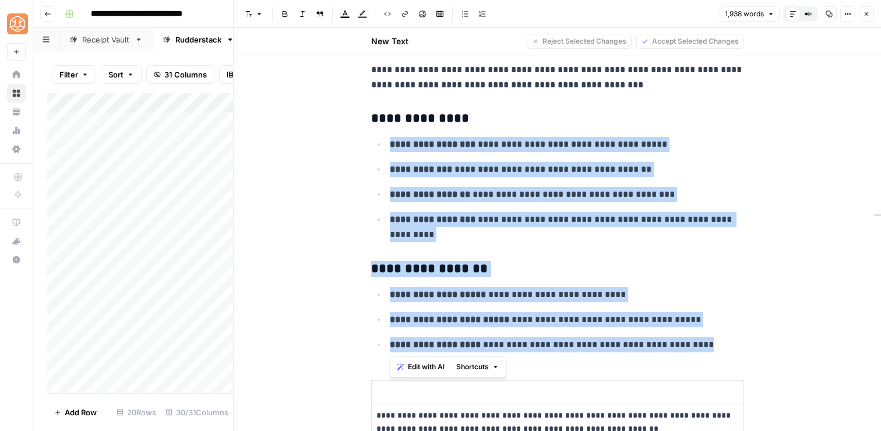
drag, startPoint x: 726, startPoint y: 351, endPoint x: 709, endPoint y: 133, distance: 218.6
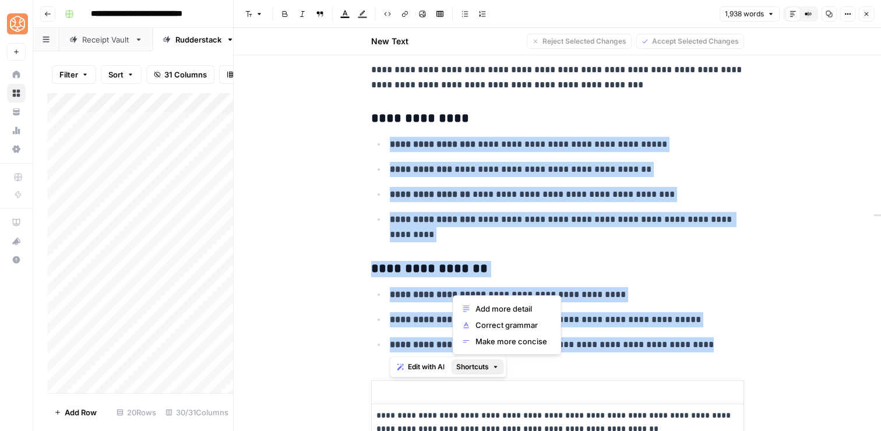
click at [466, 369] on span "Shortcuts" at bounding box center [472, 367] width 33 height 10
click at [483, 308] on span "Add more detail" at bounding box center [512, 309] width 72 height 12
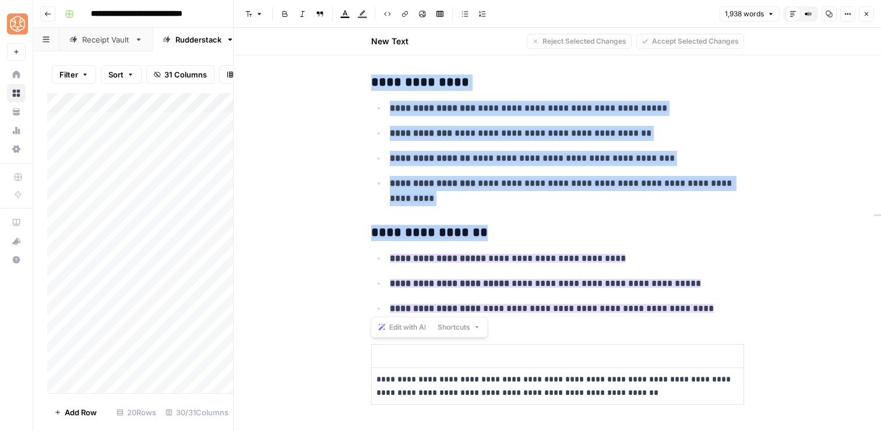
scroll to position [1894, 0]
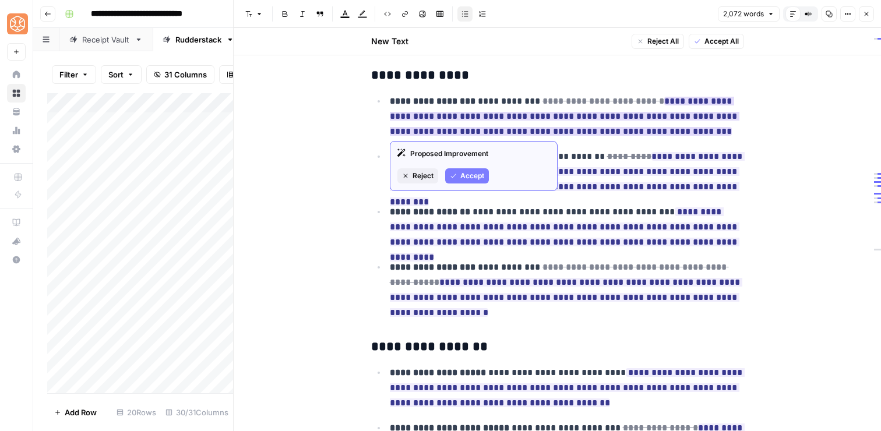
click at [464, 177] on span "Accept" at bounding box center [472, 176] width 24 height 10
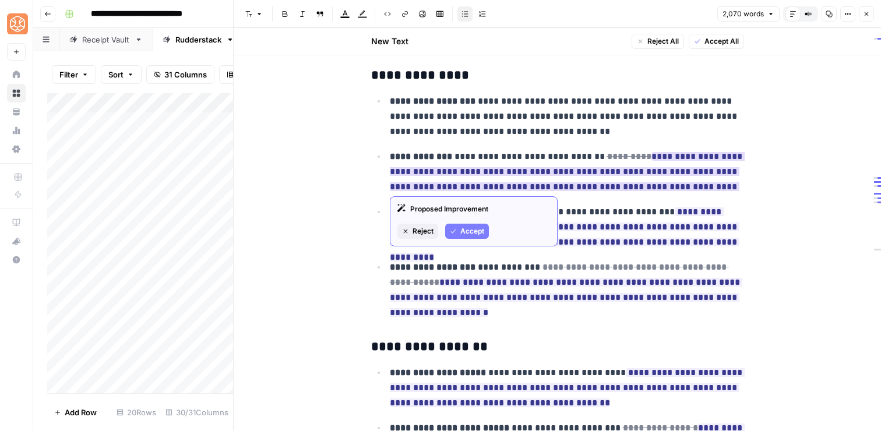
click at [474, 230] on span "Accept" at bounding box center [472, 231] width 24 height 10
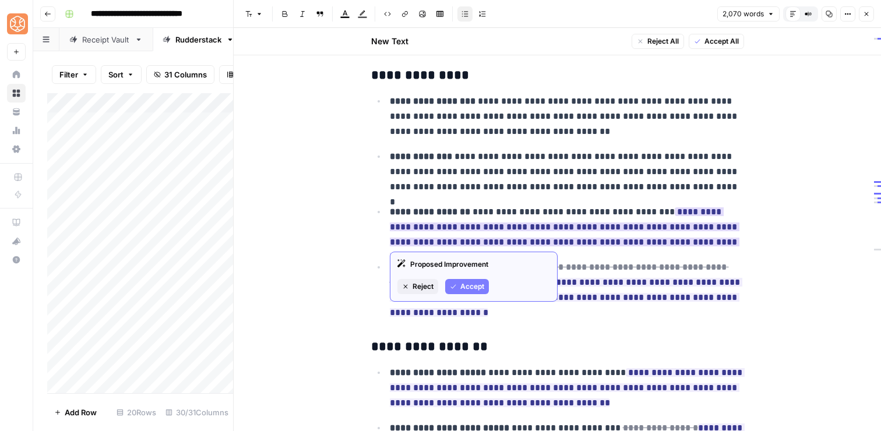
click at [468, 284] on span "Accept" at bounding box center [472, 287] width 24 height 10
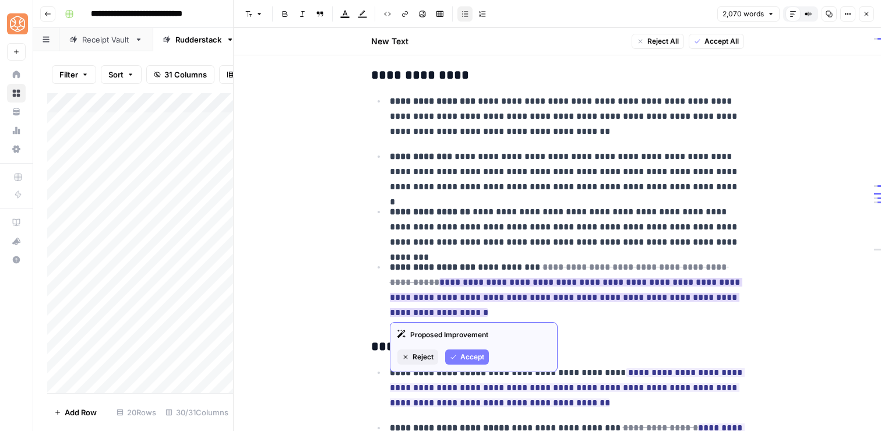
click at [473, 359] on span "Accept" at bounding box center [472, 357] width 24 height 10
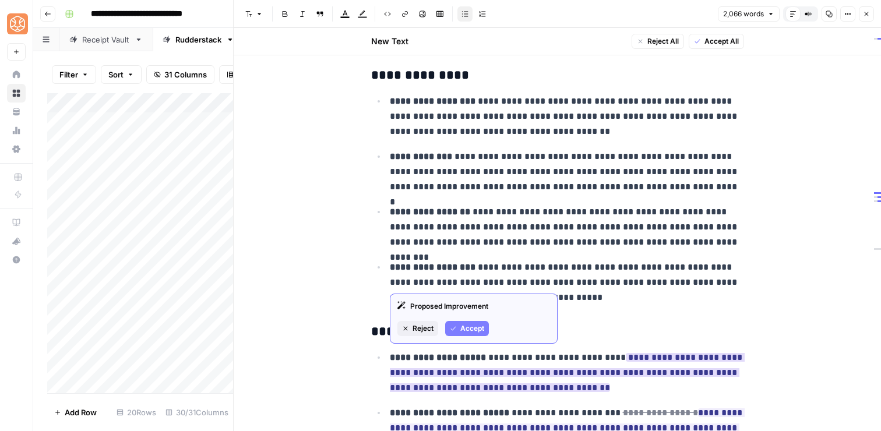
click at [479, 325] on span "Accept" at bounding box center [472, 328] width 24 height 10
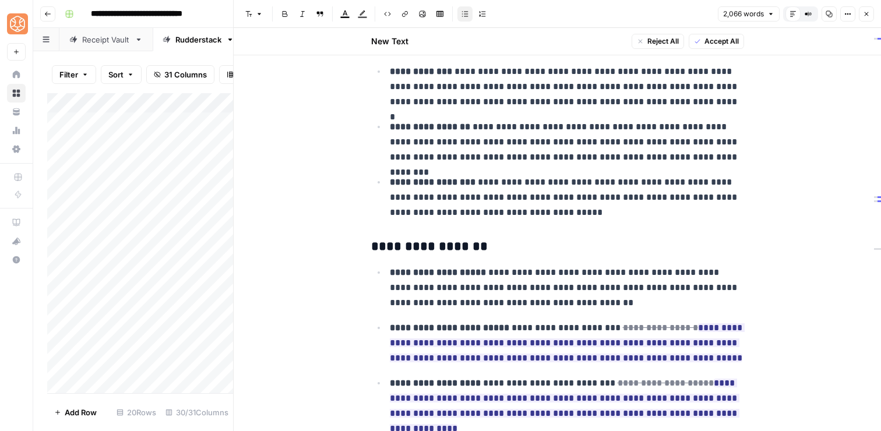
scroll to position [1981, 0]
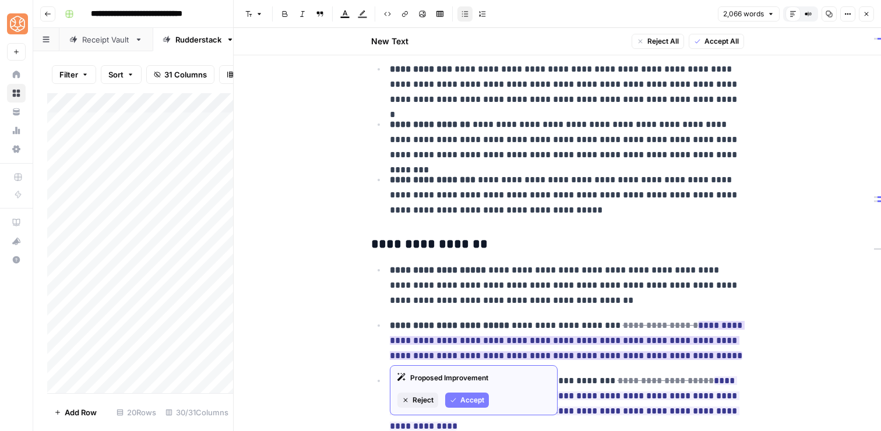
click at [477, 393] on button "Accept" at bounding box center [467, 400] width 44 height 15
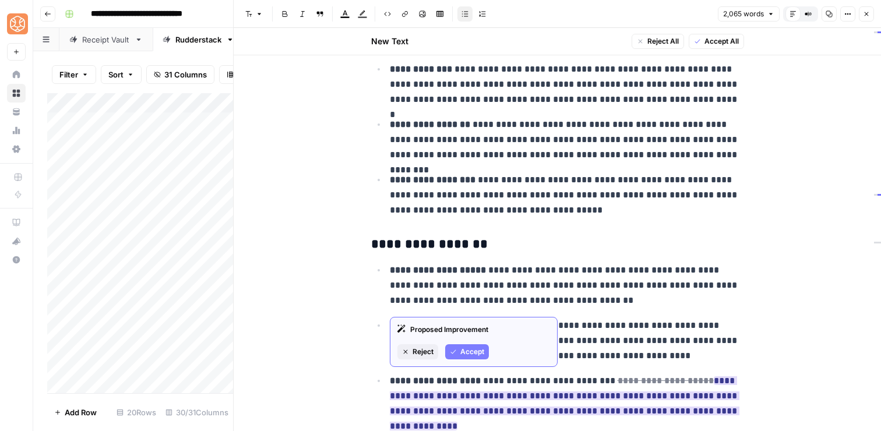
click at [460, 350] on span "Accept" at bounding box center [472, 352] width 24 height 10
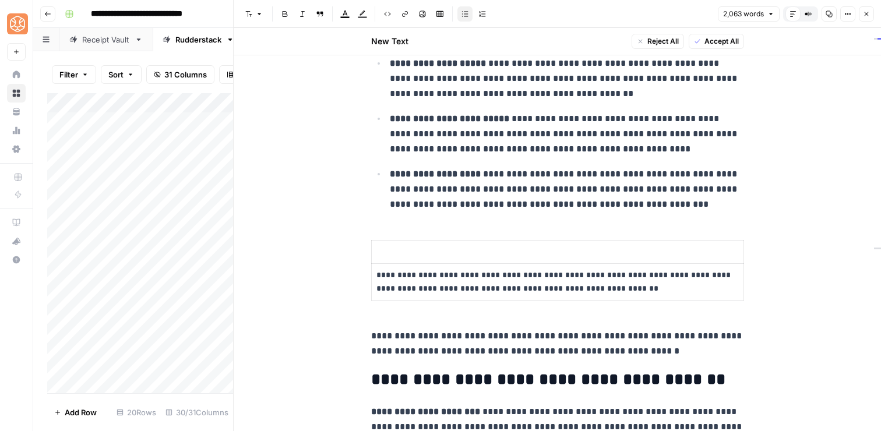
scroll to position [2193, 0]
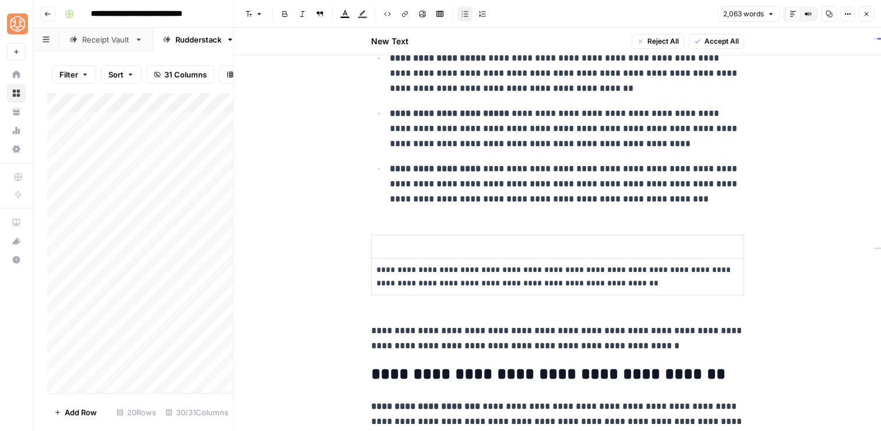
click at [403, 248] on p at bounding box center [558, 246] width 363 height 13
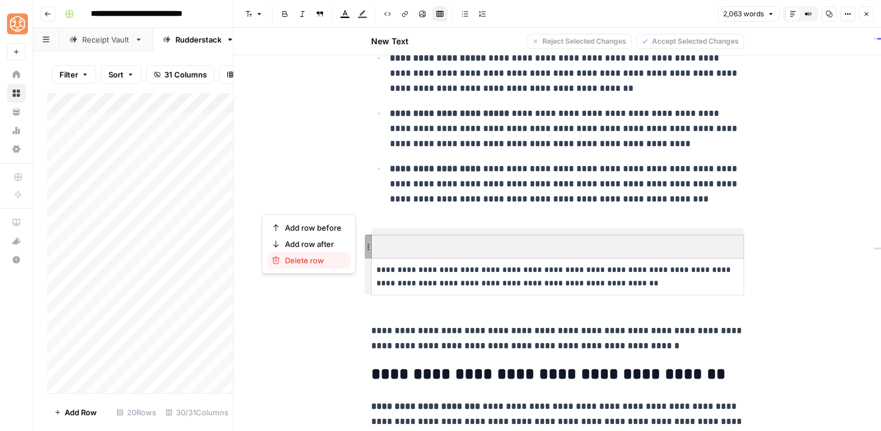
click at [329, 256] on span "Delete row" at bounding box center [313, 261] width 57 height 12
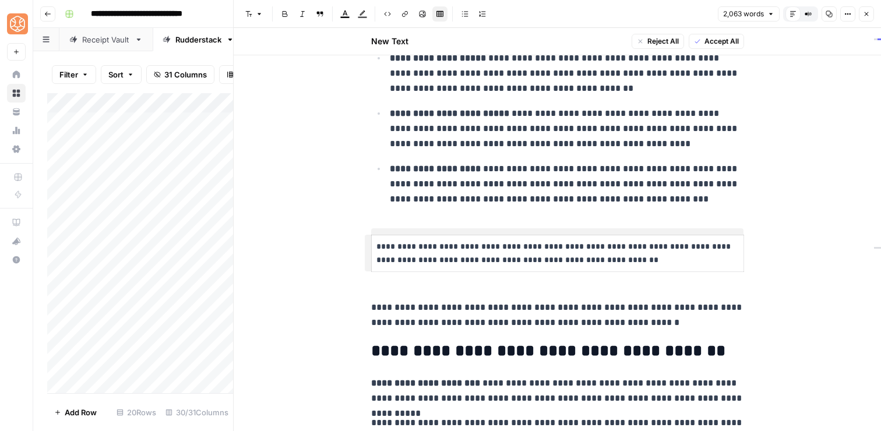
scroll to position [2219, 0]
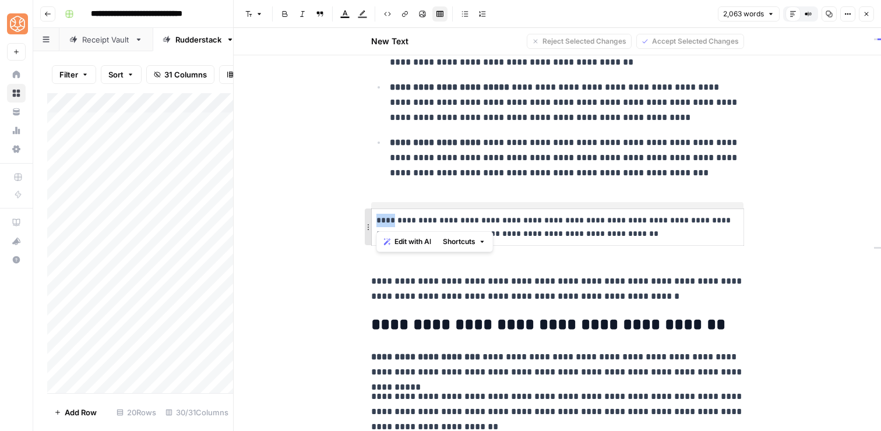
drag, startPoint x: 394, startPoint y: 220, endPoint x: 370, endPoint y: 221, distance: 23.9
click at [371, 221] on td "**********" at bounding box center [557, 227] width 372 height 37
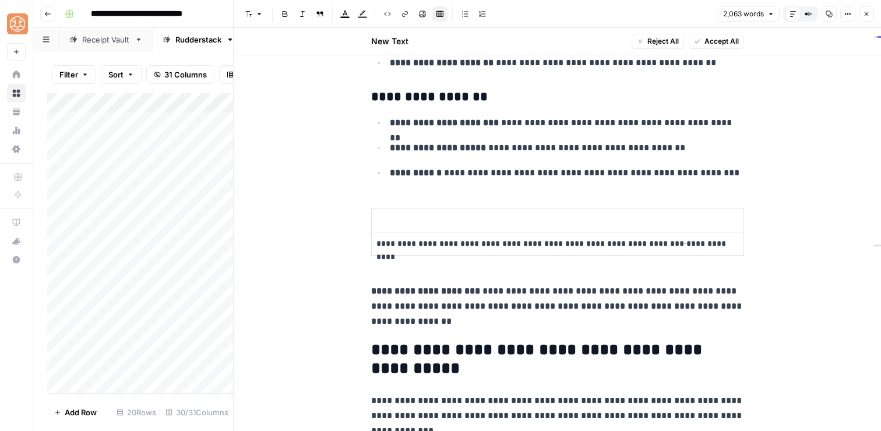
scroll to position [2720, 0]
click at [410, 214] on p at bounding box center [558, 219] width 363 height 13
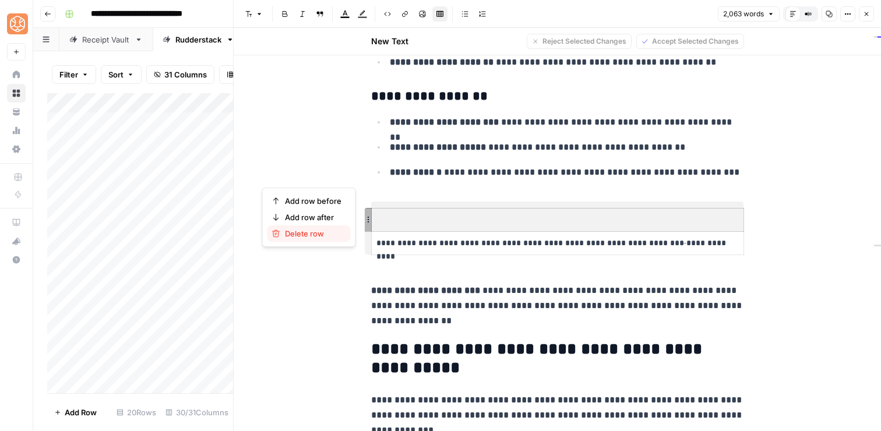
click at [330, 235] on span "Delete row" at bounding box center [313, 234] width 57 height 12
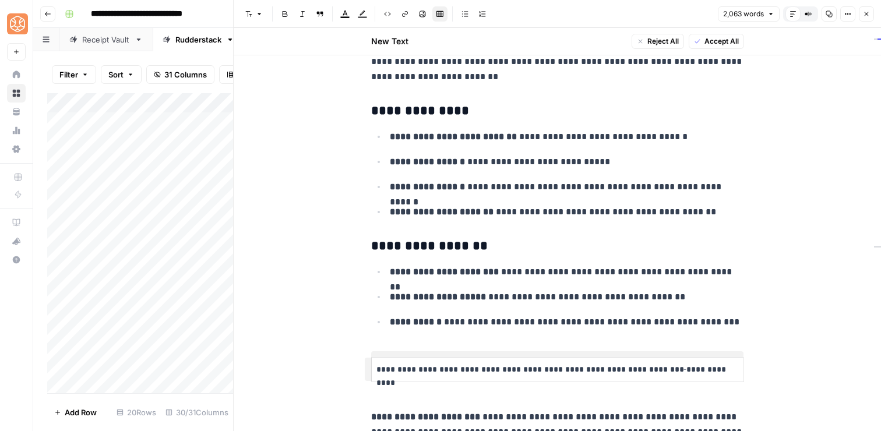
scroll to position [2552, 0]
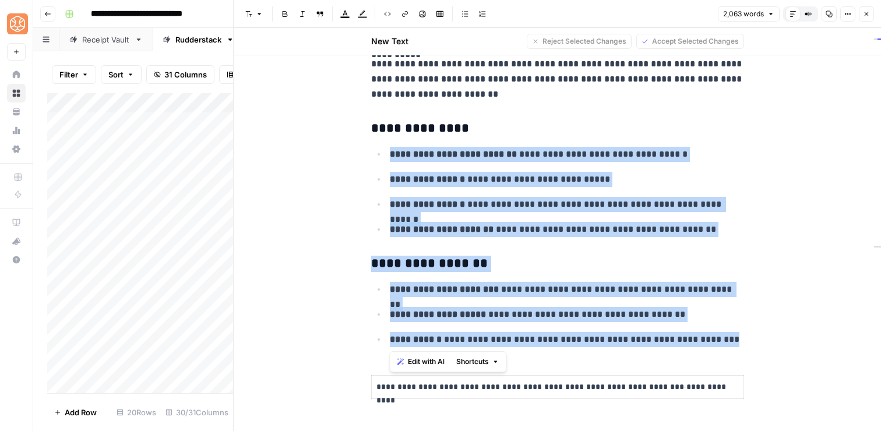
drag, startPoint x: 723, startPoint y: 347, endPoint x: 705, endPoint y: 142, distance: 205.4
click at [705, 142] on div "**********" at bounding box center [557, 163] width 387 height 5283
click at [486, 364] on span "Shortcuts" at bounding box center [472, 362] width 33 height 10
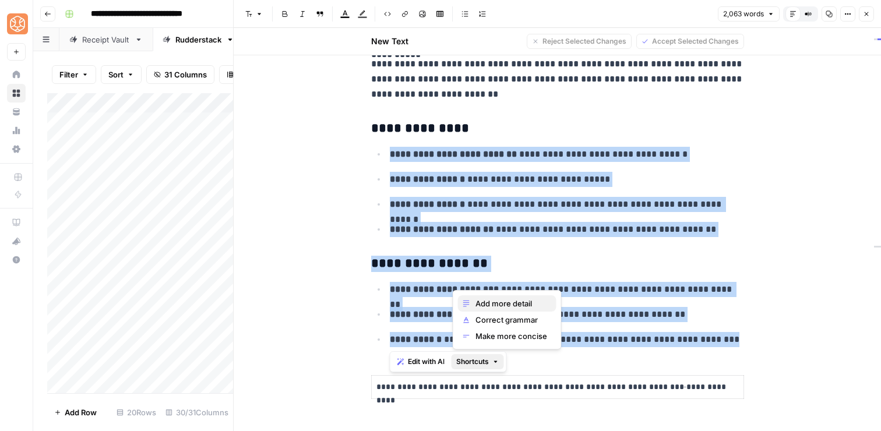
click at [492, 306] on span "Add more detail" at bounding box center [512, 304] width 72 height 12
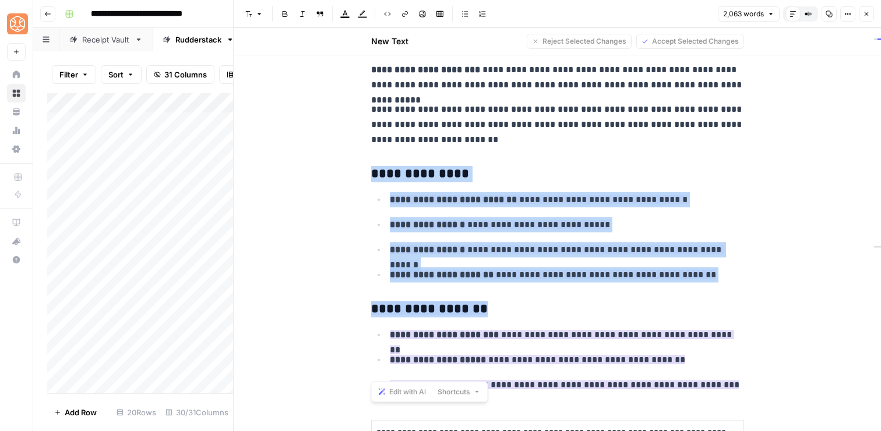
scroll to position [2505, 0]
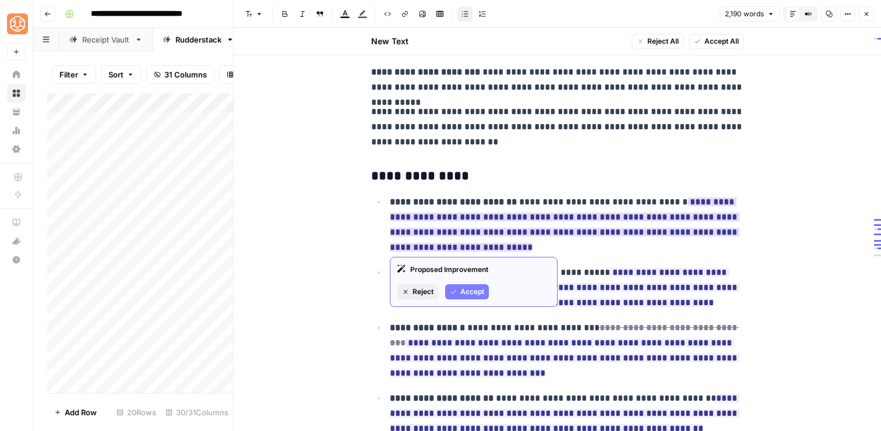
click at [469, 289] on span "Accept" at bounding box center [472, 292] width 24 height 10
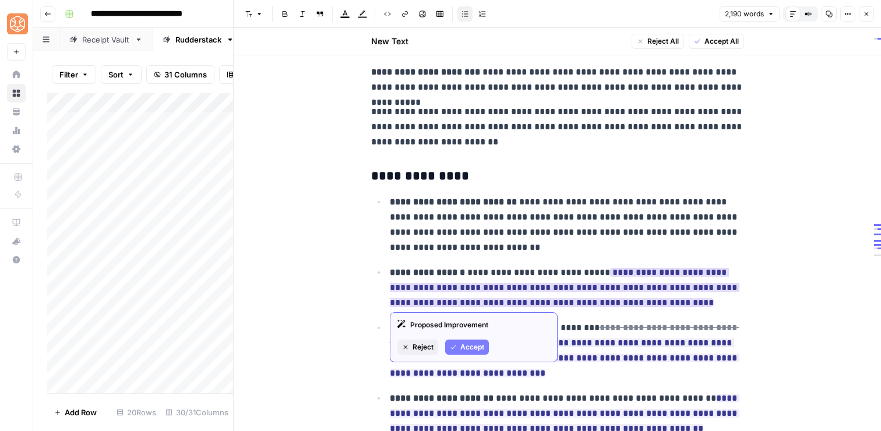
click at [474, 353] on button "Accept" at bounding box center [467, 347] width 44 height 15
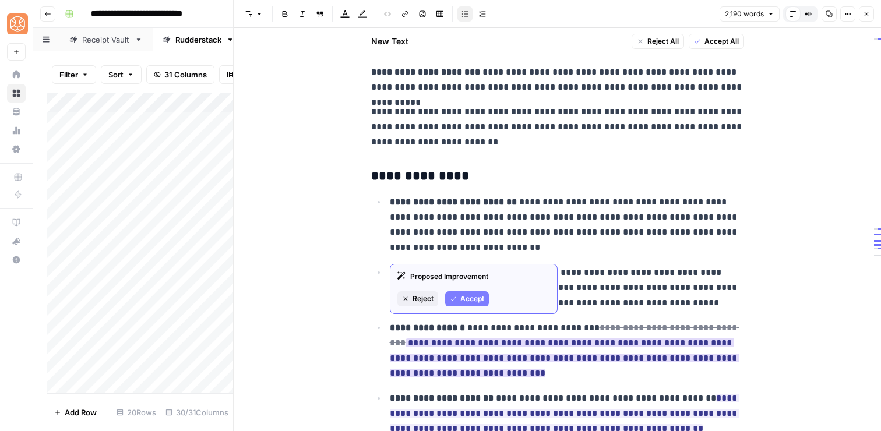
click at [466, 304] on button "Accept" at bounding box center [467, 298] width 44 height 15
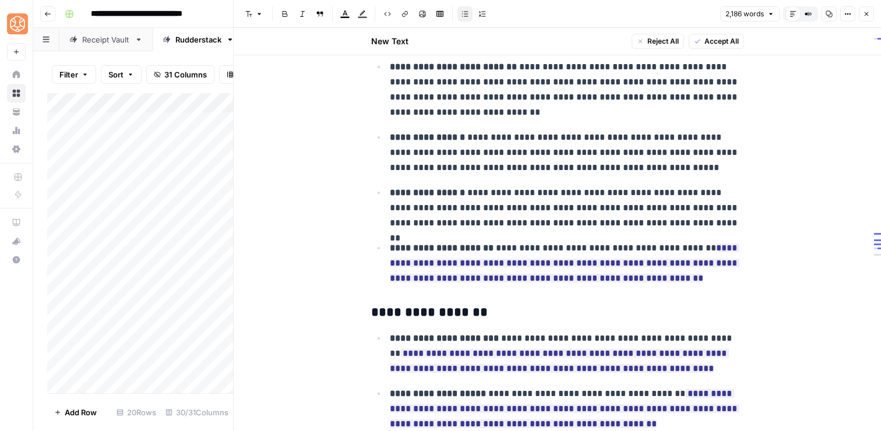
scroll to position [2649, 0]
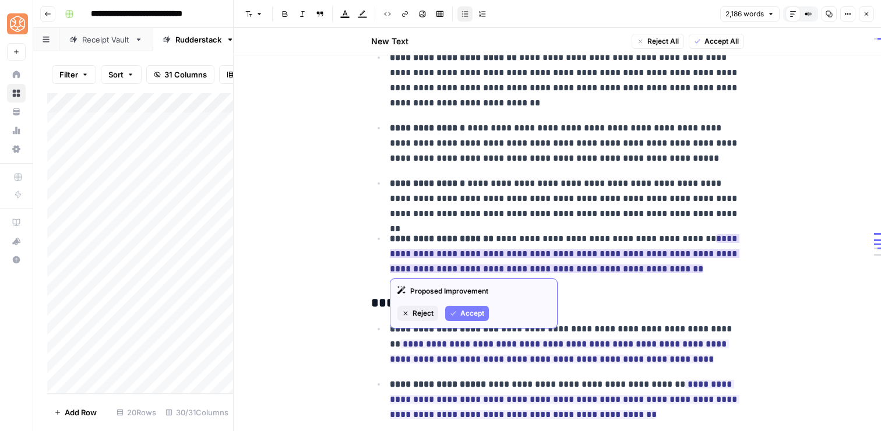
click at [467, 308] on button "Accept" at bounding box center [467, 313] width 44 height 15
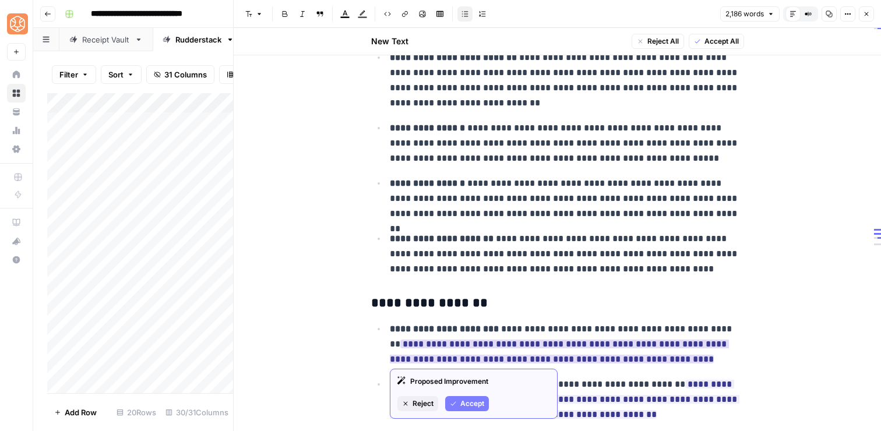
click at [477, 402] on span "Accept" at bounding box center [472, 404] width 24 height 10
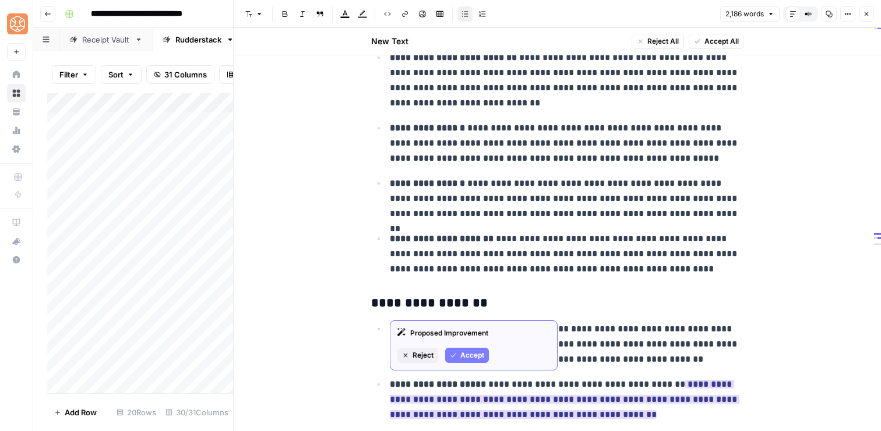
click at [472, 357] on span "Accept" at bounding box center [472, 355] width 24 height 10
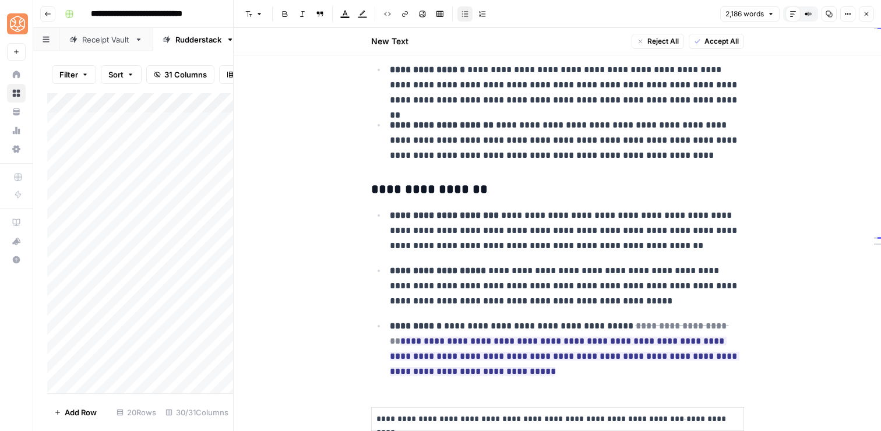
scroll to position [2784, 0]
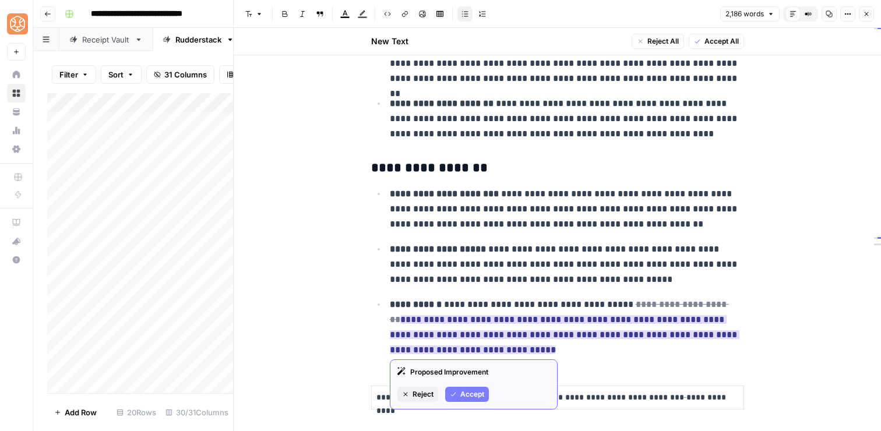
click at [474, 388] on button "Accept" at bounding box center [467, 394] width 44 height 15
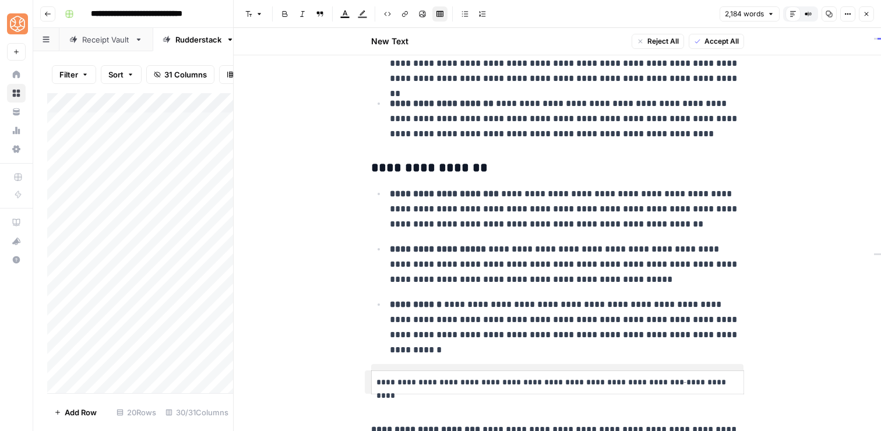
click at [470, 364] on div "**********" at bounding box center [557, 45] width 387 height 5510
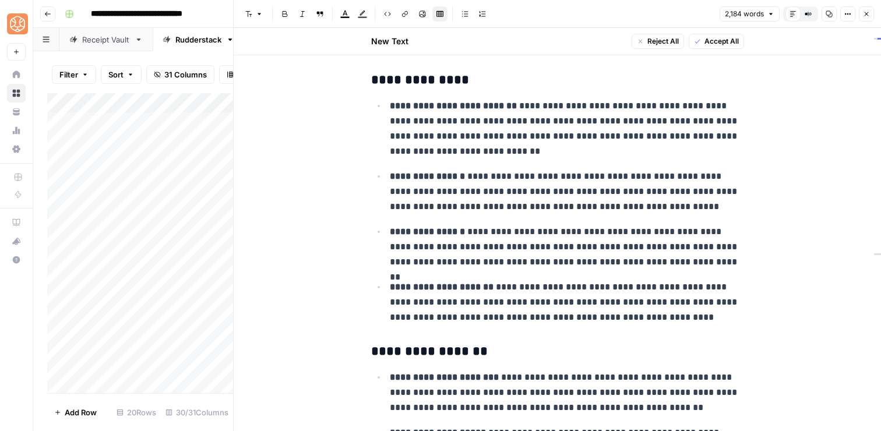
scroll to position [2611, 0]
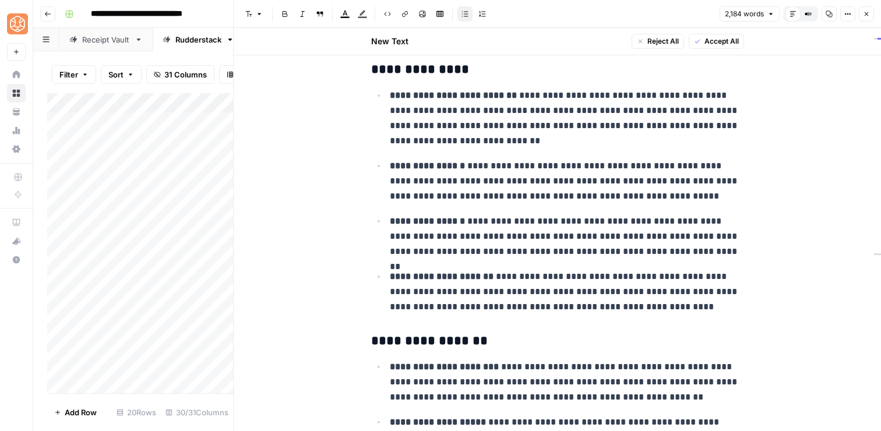
click at [551, 282] on p "**********" at bounding box center [567, 291] width 354 height 45
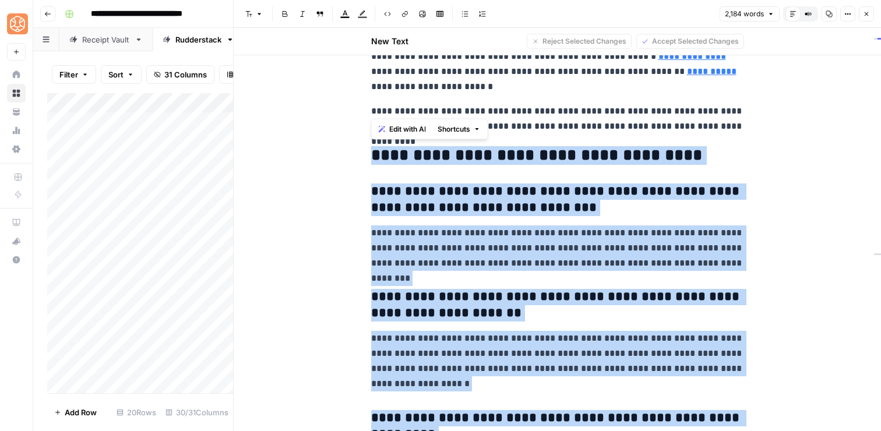
scroll to position [5190, 0]
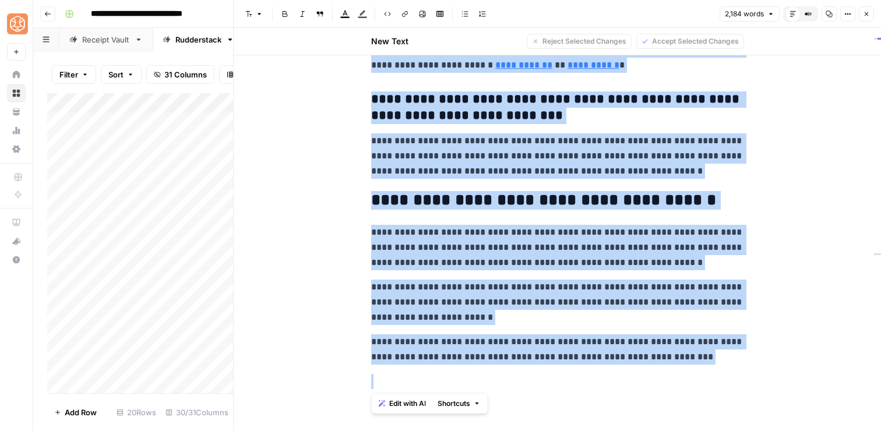
drag, startPoint x: 371, startPoint y: 154, endPoint x: 662, endPoint y: 479, distance: 436.3
click at [662, 431] on html "**********" at bounding box center [440, 215] width 881 height 431
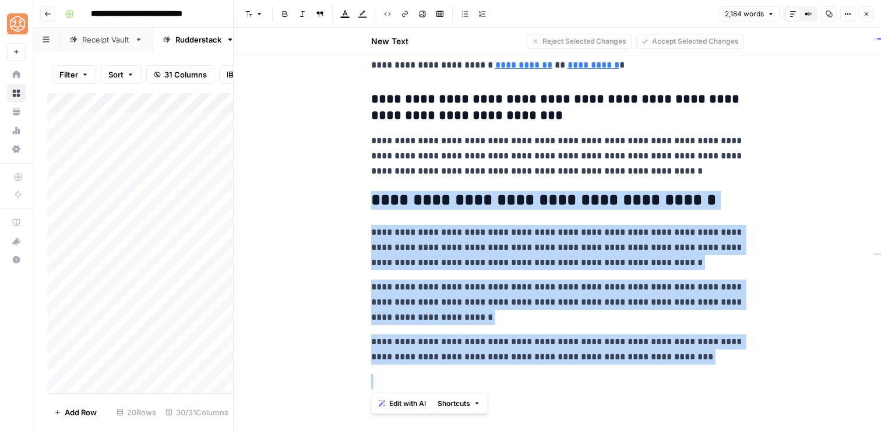
drag, startPoint x: 373, startPoint y: 301, endPoint x: 617, endPoint y: 454, distance: 287.5
click at [617, 431] on html "**********" at bounding box center [440, 215] width 881 height 431
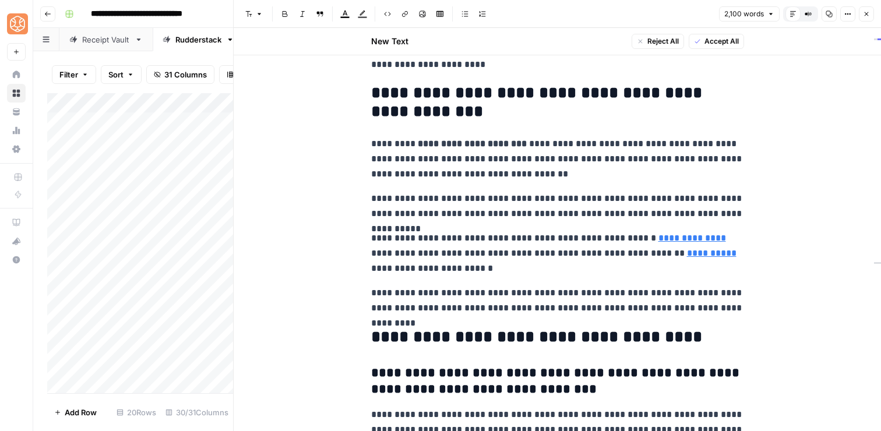
scroll to position [4592, 0]
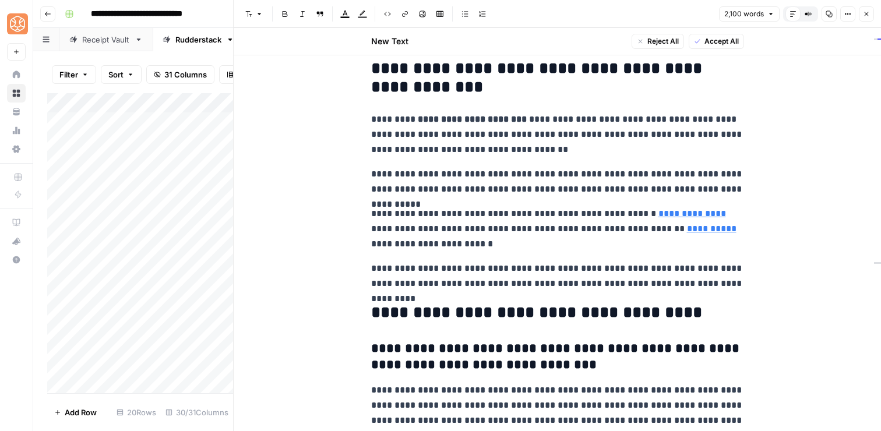
scroll to position [4611, 0]
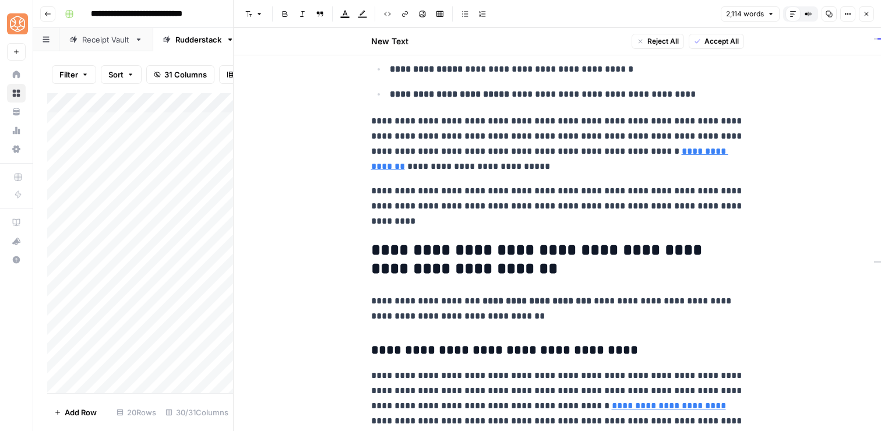
scroll to position [3382, 0]
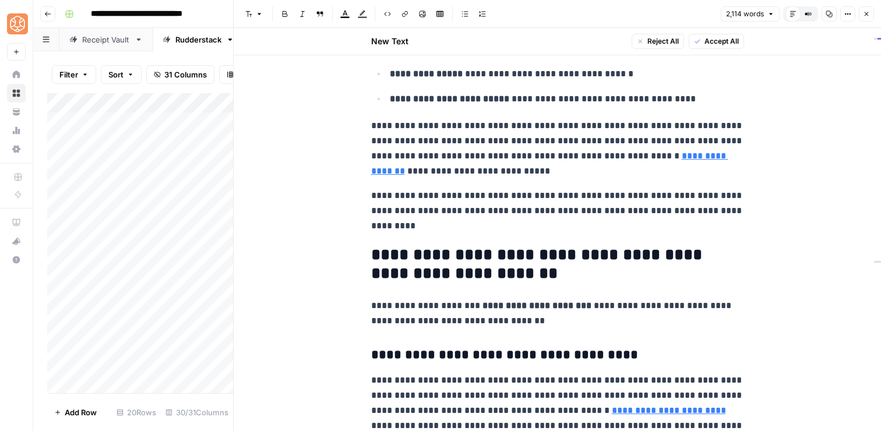
click at [446, 312] on p "**********" at bounding box center [557, 313] width 373 height 30
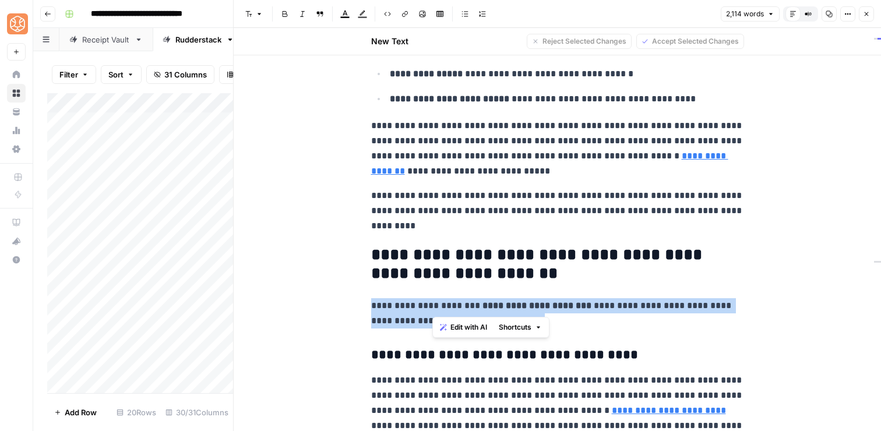
click at [446, 312] on p "**********" at bounding box center [557, 313] width 373 height 30
click at [458, 339] on span "Shortcuts" at bounding box center [454, 342] width 33 height 10
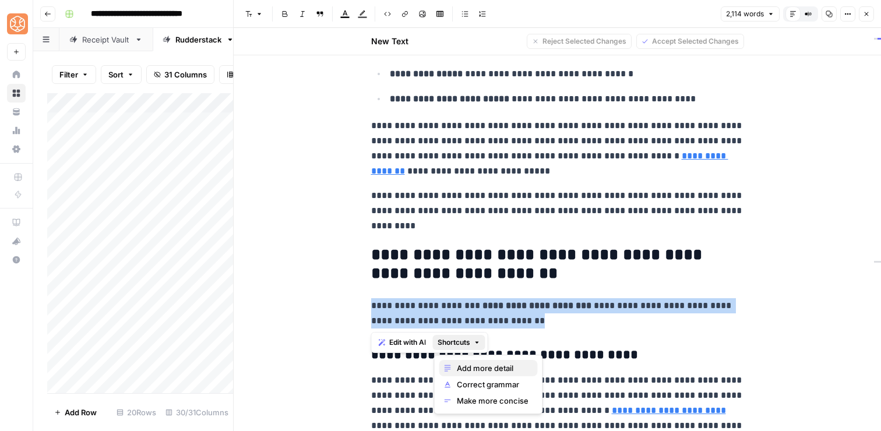
click at [471, 363] on span "Add more detail" at bounding box center [493, 369] width 72 height 12
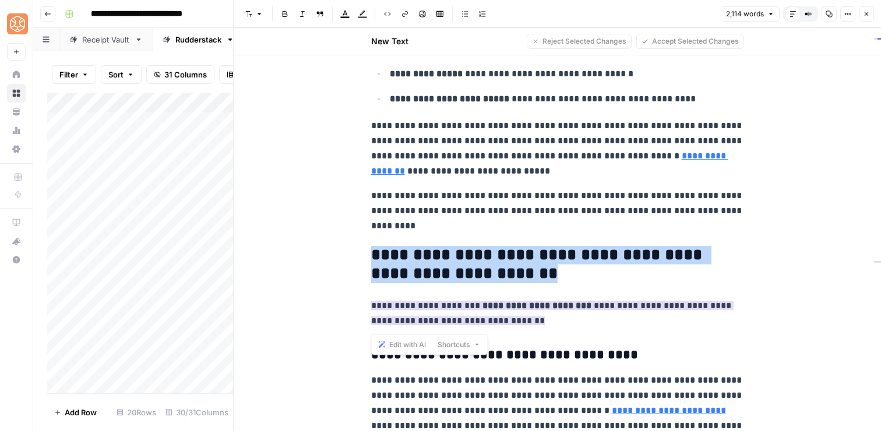
scroll to position [3421, 0]
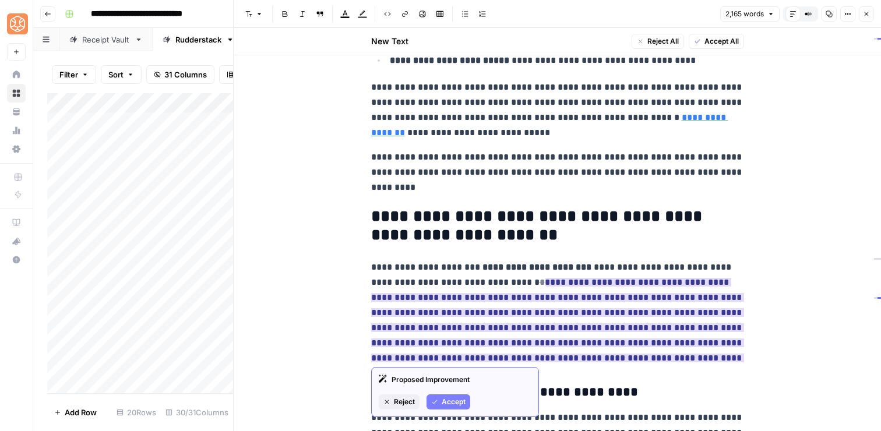
click at [436, 396] on button "Accept" at bounding box center [449, 402] width 44 height 15
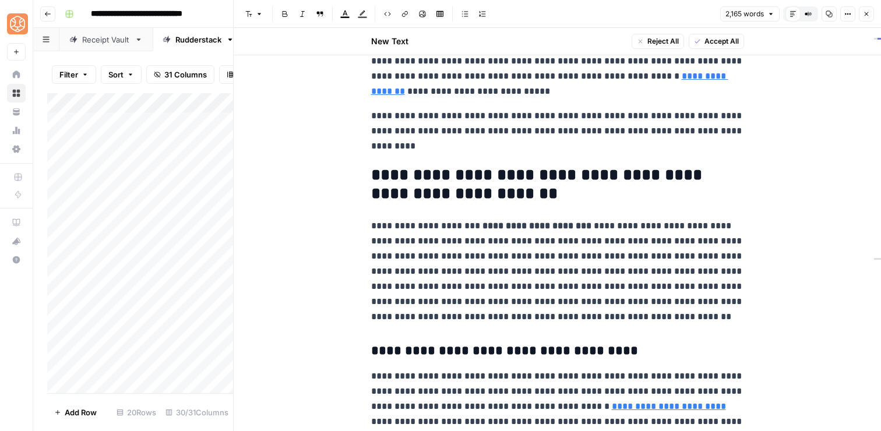
scroll to position [3463, 0]
click at [697, 271] on p "**********" at bounding box center [557, 271] width 373 height 106
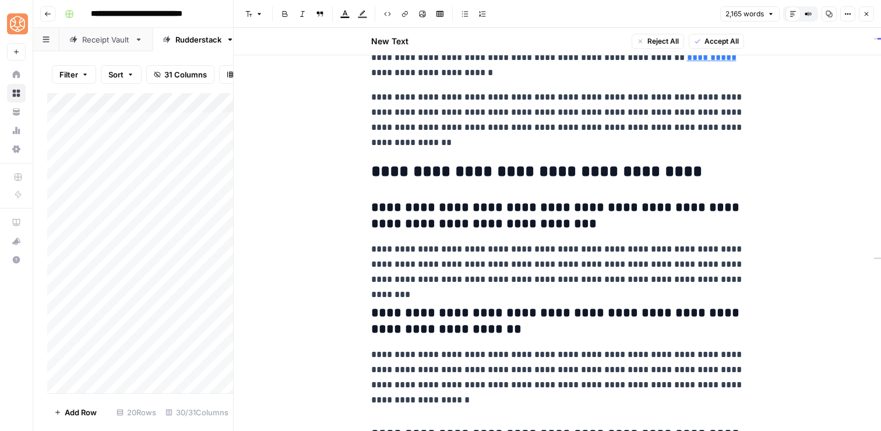
scroll to position [4866, 0]
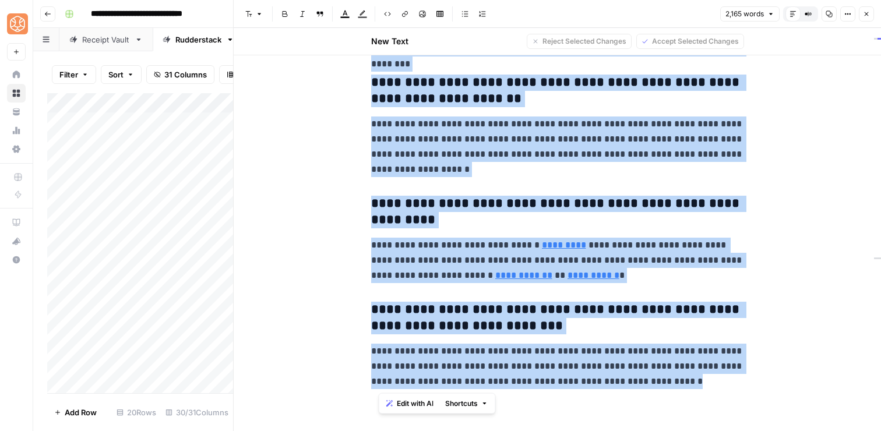
drag, startPoint x: 375, startPoint y: 171, endPoint x: 546, endPoint y: 477, distance: 349.6
click at [546, 431] on html "**********" at bounding box center [440, 215] width 881 height 431
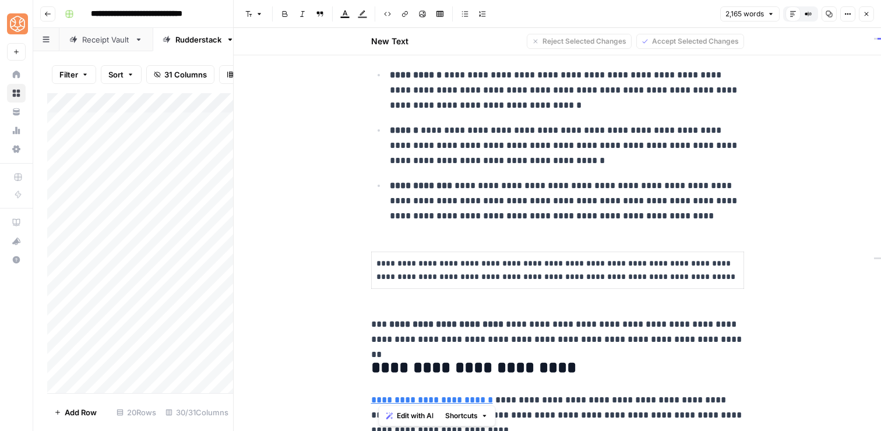
scroll to position [797, 0]
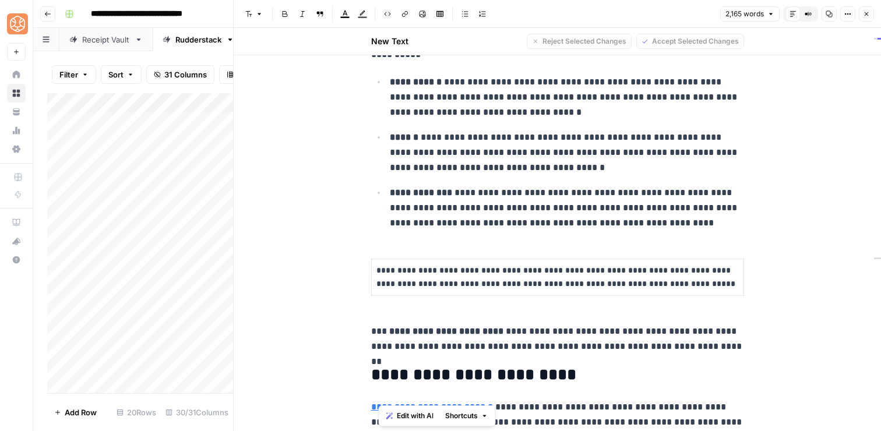
click at [525, 335] on p "**********" at bounding box center [557, 339] width 373 height 30
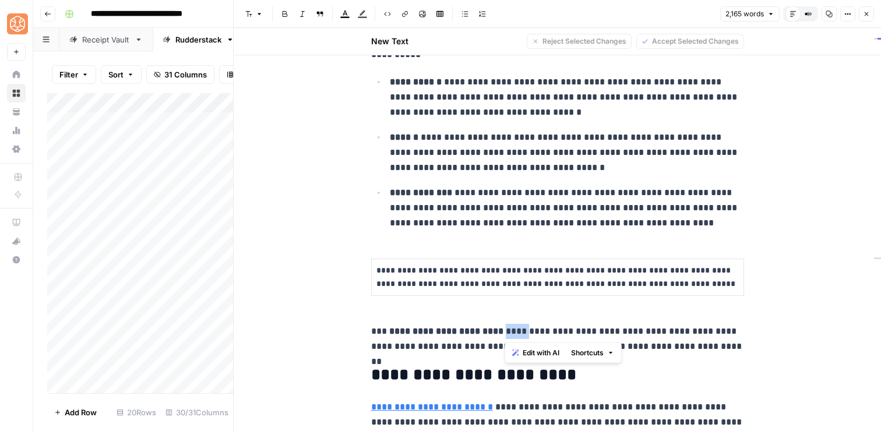
click at [525, 335] on p "**********" at bounding box center [557, 339] width 373 height 30
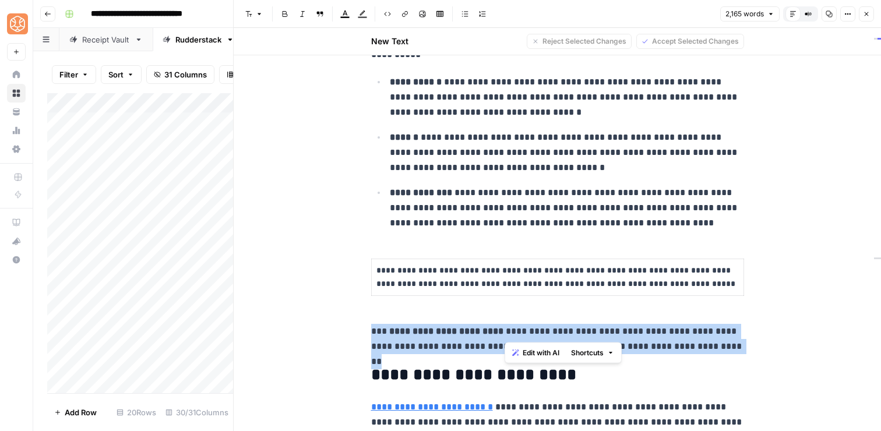
click at [525, 335] on p "**********" at bounding box center [557, 339] width 373 height 30
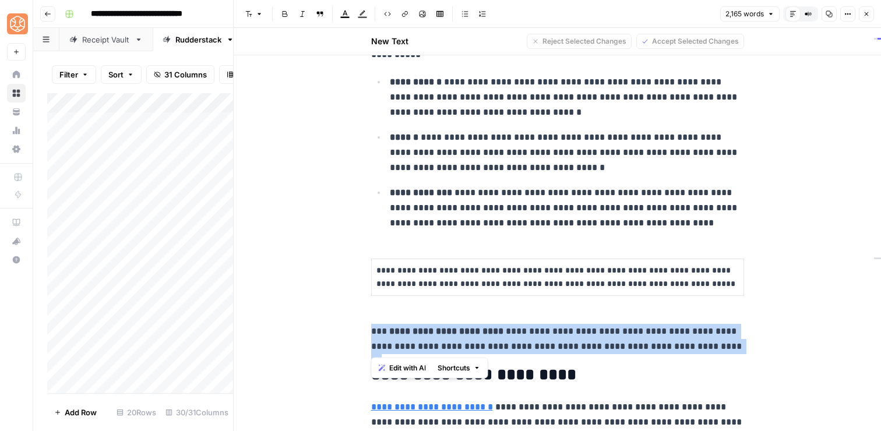
click at [470, 369] on span "Shortcuts" at bounding box center [454, 368] width 33 height 10
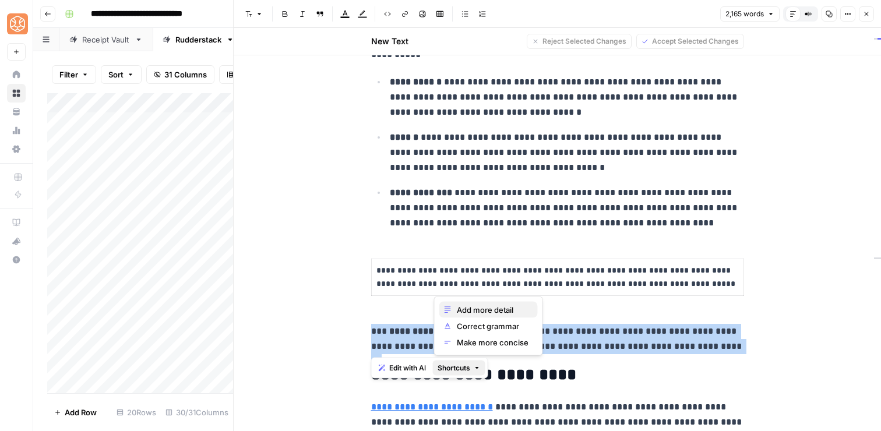
click at [487, 311] on span "Add more detail" at bounding box center [493, 310] width 72 height 12
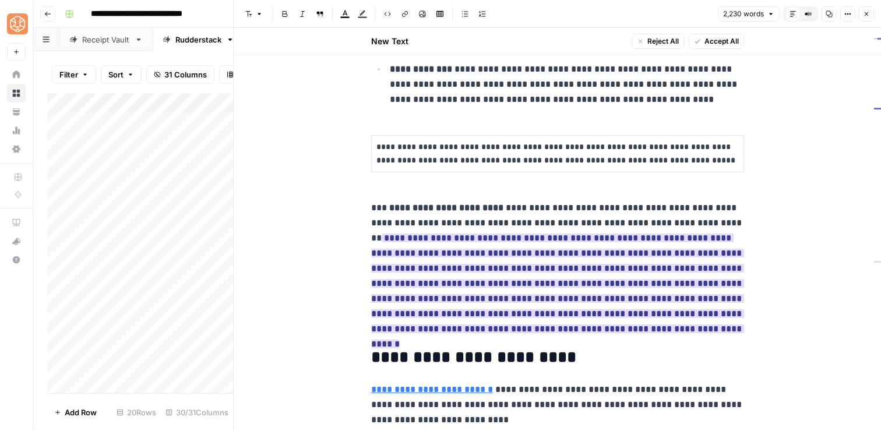
scroll to position [921, 0]
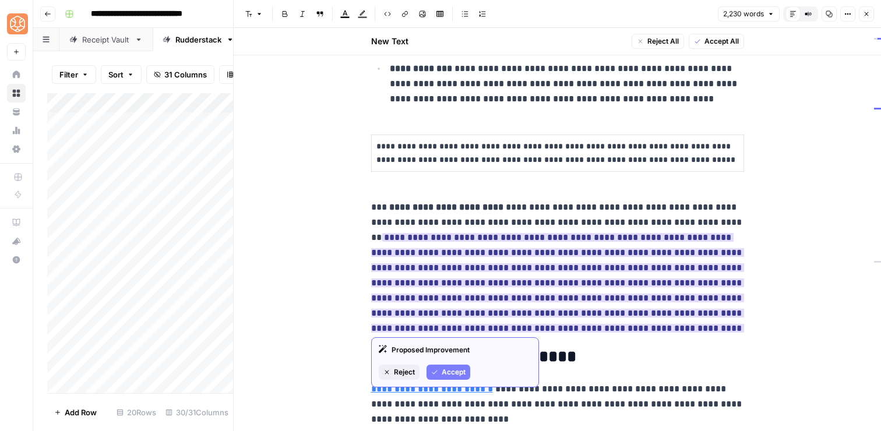
click at [457, 371] on span "Accept" at bounding box center [454, 372] width 24 height 10
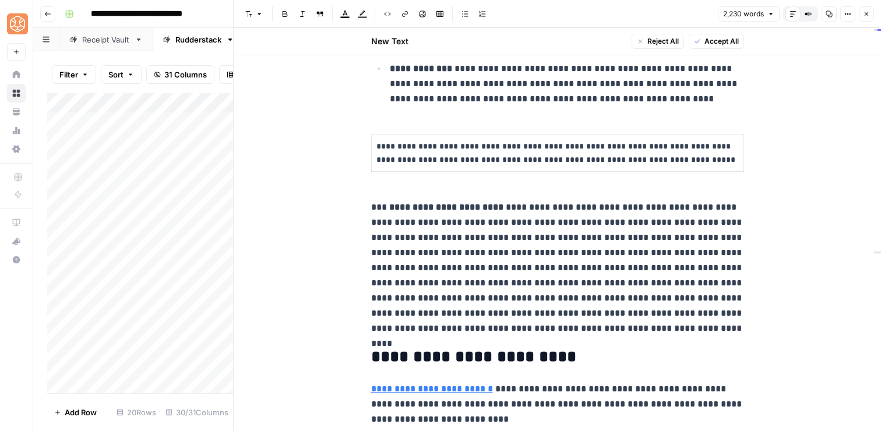
click at [455, 300] on p "**********" at bounding box center [557, 268] width 373 height 136
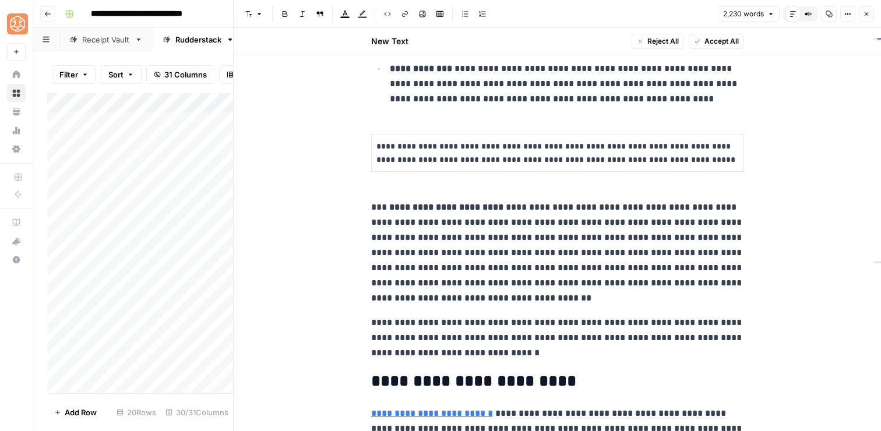
click at [625, 252] on p "**********" at bounding box center [557, 253] width 373 height 106
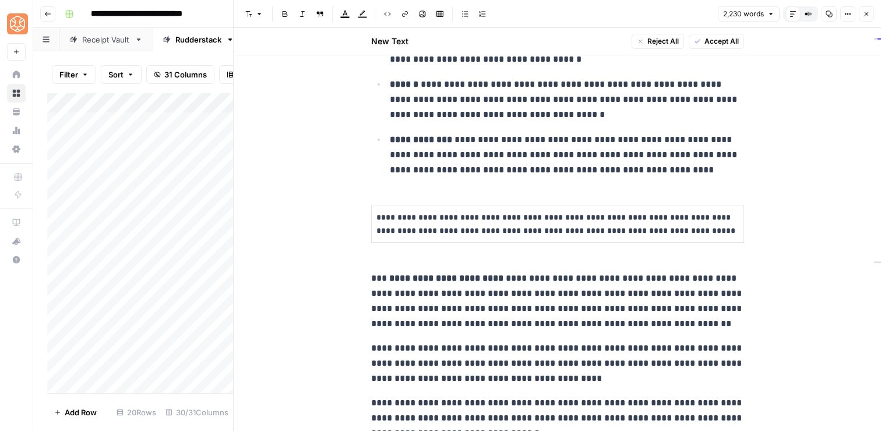
scroll to position [847, 0]
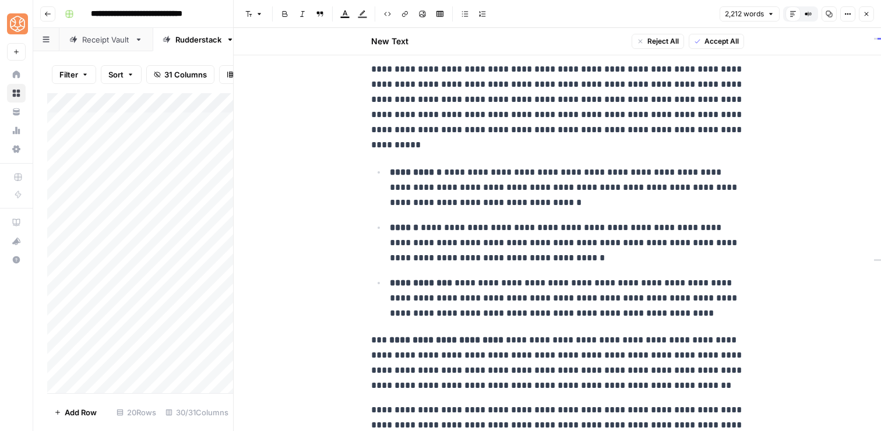
scroll to position [701, 0]
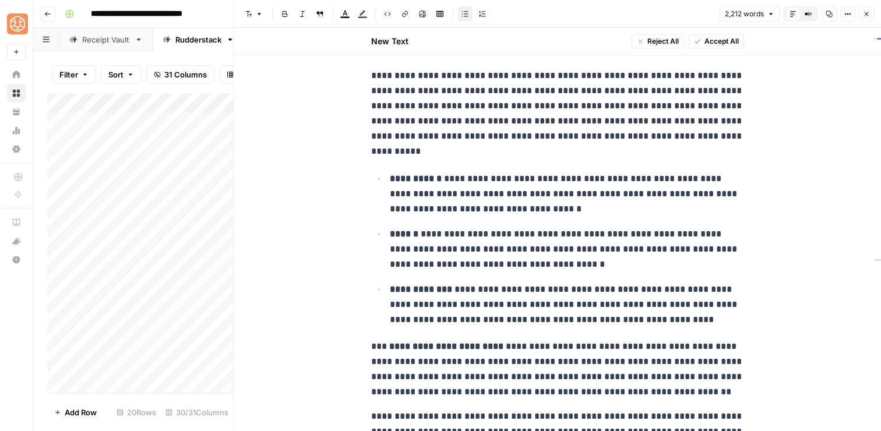
click at [607, 197] on p "**********" at bounding box center [567, 193] width 354 height 45
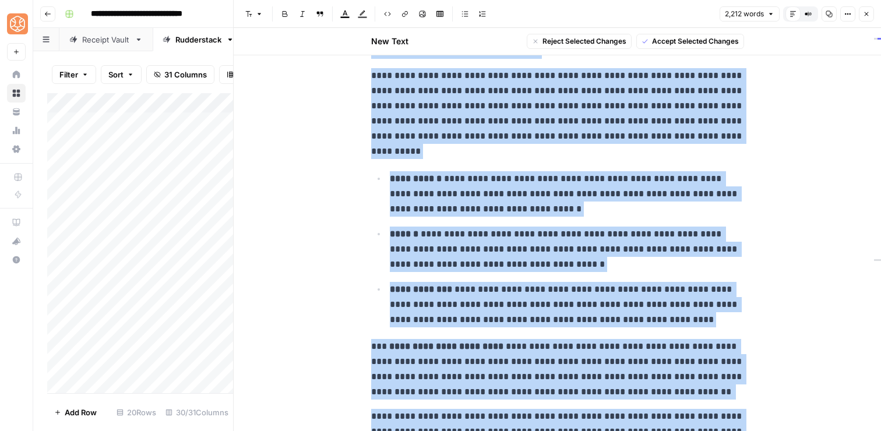
copy div "**********"
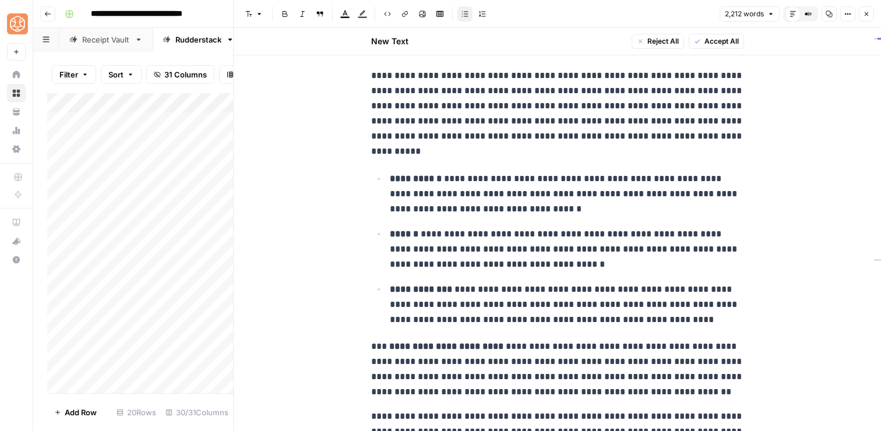
click at [575, 180] on p "**********" at bounding box center [567, 193] width 354 height 45
